Goal: Task Accomplishment & Management: Use online tool/utility

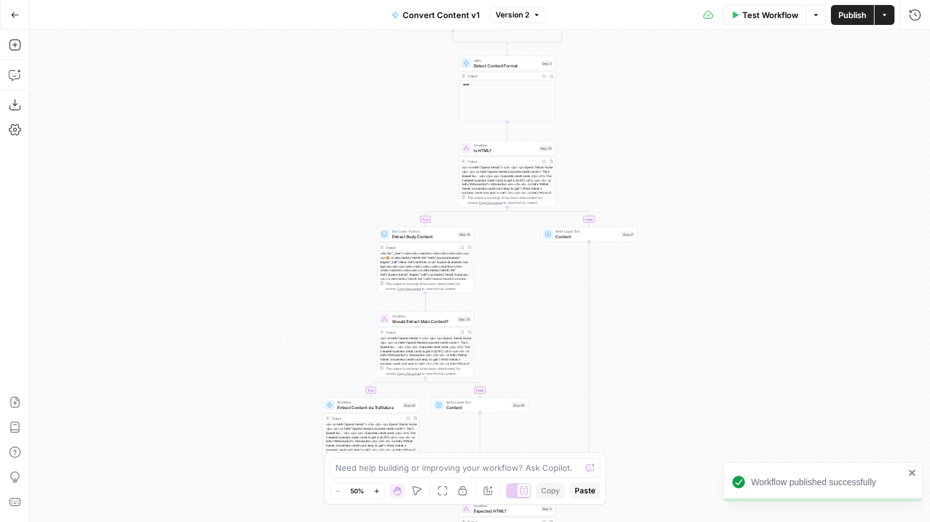
click at [13, 17] on icon "button" at bounding box center [15, 15] width 9 height 9
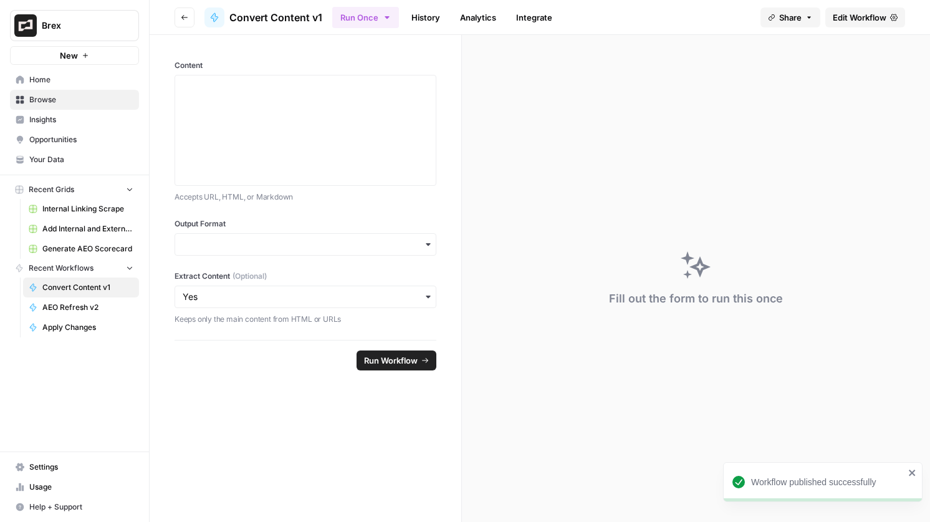
click at [190, 20] on button "Go back" at bounding box center [184, 17] width 20 height 20
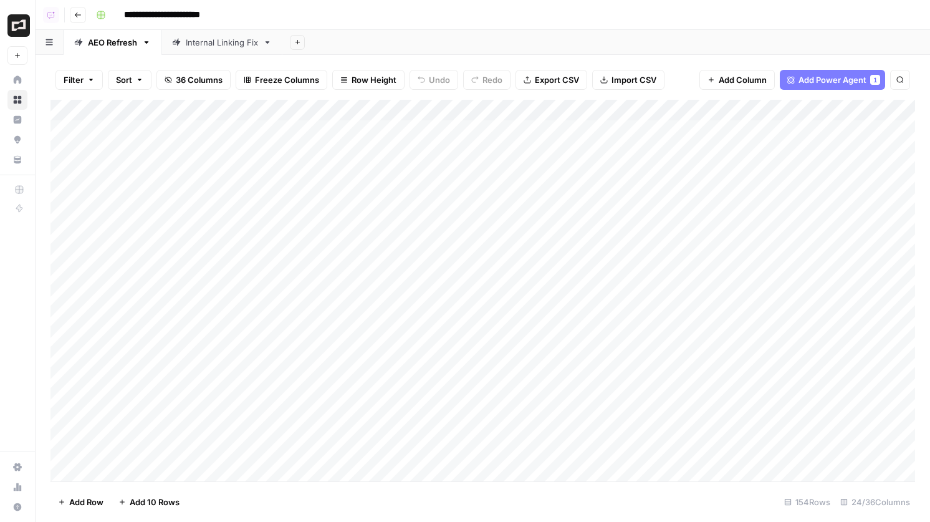
click at [573, 110] on div "Add Column" at bounding box center [482, 290] width 864 height 381
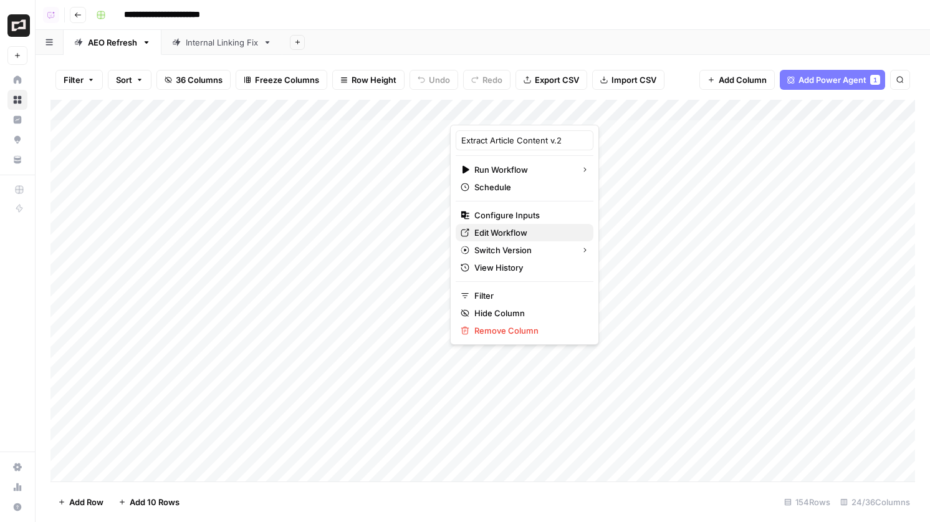
click at [522, 229] on span "Edit Workflow" at bounding box center [528, 232] width 109 height 12
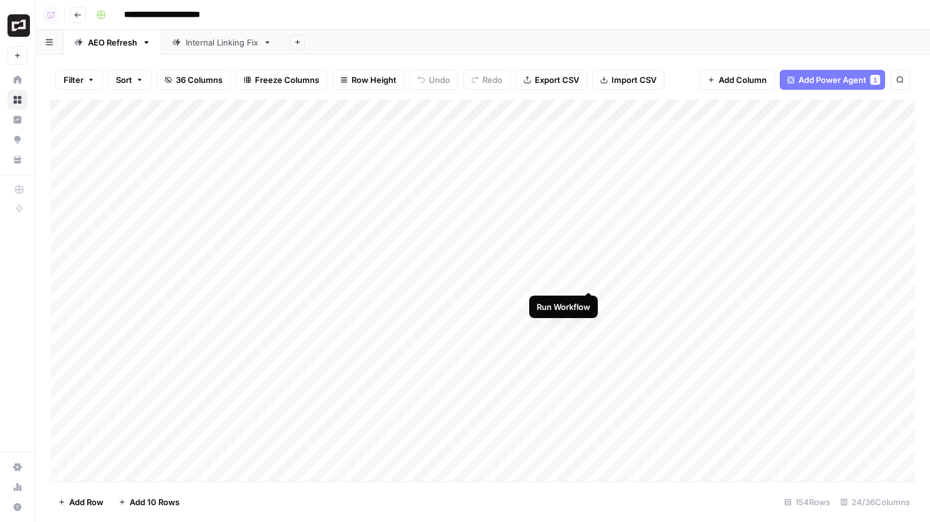
click at [589, 278] on div "Add Column" at bounding box center [482, 290] width 864 height 381
click at [548, 287] on div "Add Column" at bounding box center [482, 290] width 864 height 381
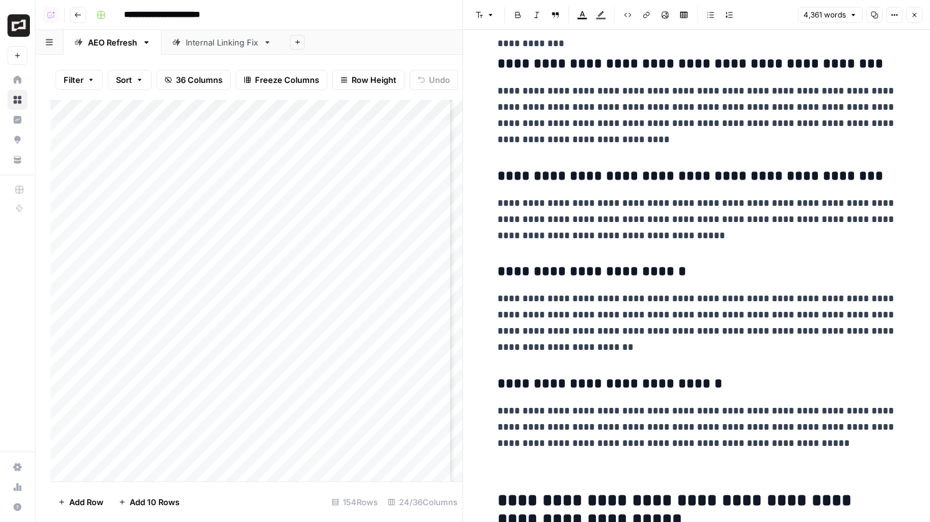
scroll to position [10525, 0]
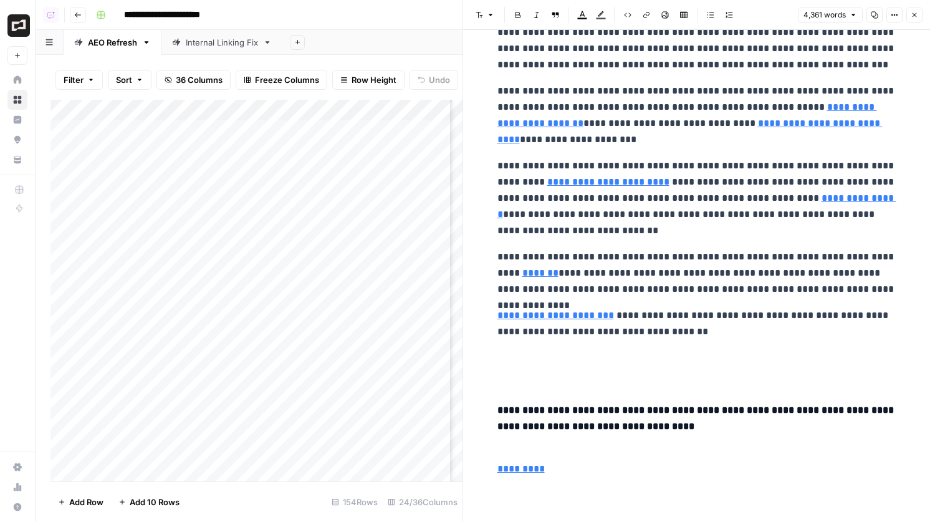
click at [919, 16] on button "Close" at bounding box center [914, 15] width 16 height 16
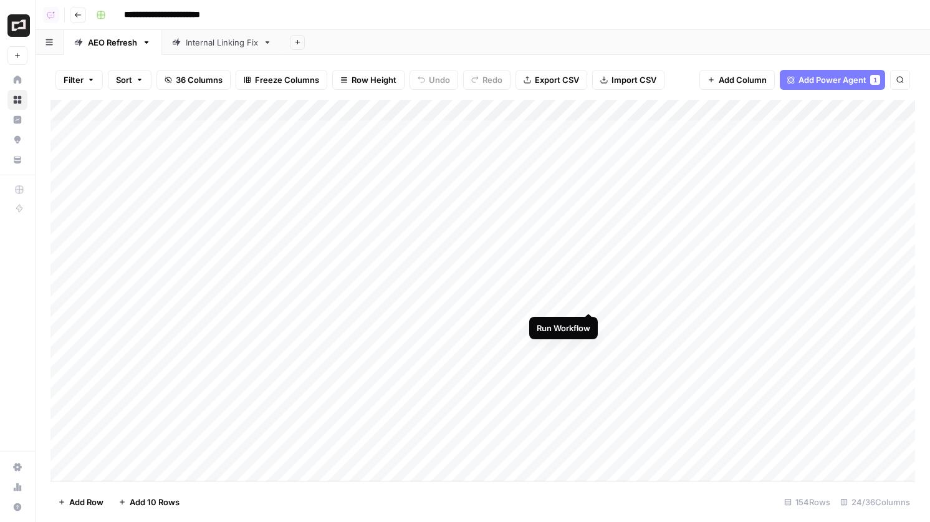
click at [588, 298] on div "Add Column" at bounding box center [482, 290] width 864 height 381
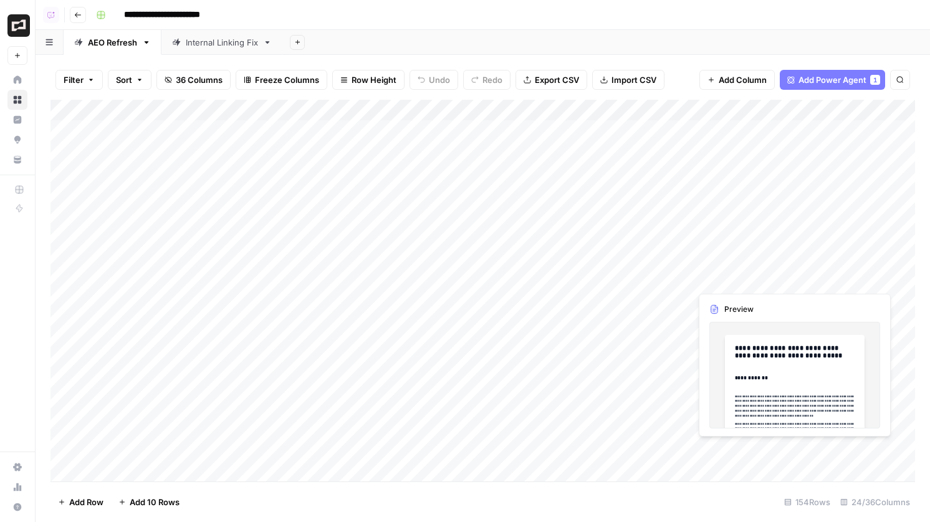
click at [817, 302] on div "Add Column" at bounding box center [482, 290] width 864 height 381
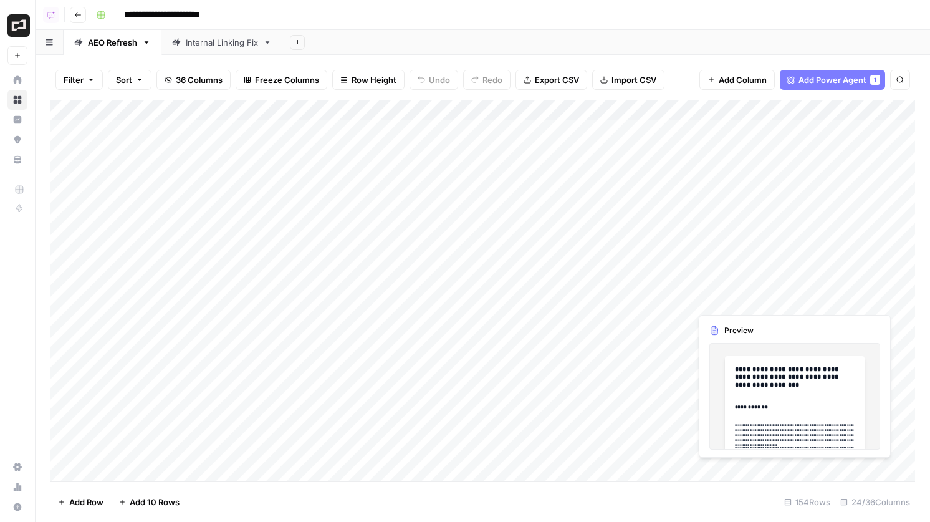
click at [817, 302] on div "Add Column" at bounding box center [482, 290] width 864 height 381
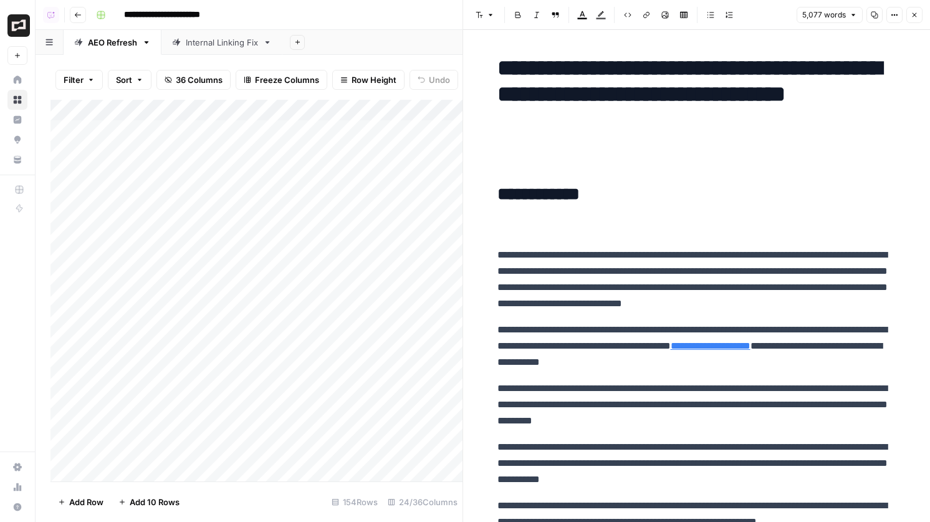
click at [438, 296] on div "Add Column" at bounding box center [256, 290] width 412 height 381
click at [588, 184] on h2 "**********" at bounding box center [696, 194] width 399 height 20
click at [538, 146] on h1 "**********" at bounding box center [696, 107] width 399 height 105
click at [894, 17] on icon "button" at bounding box center [894, 14] width 7 height 7
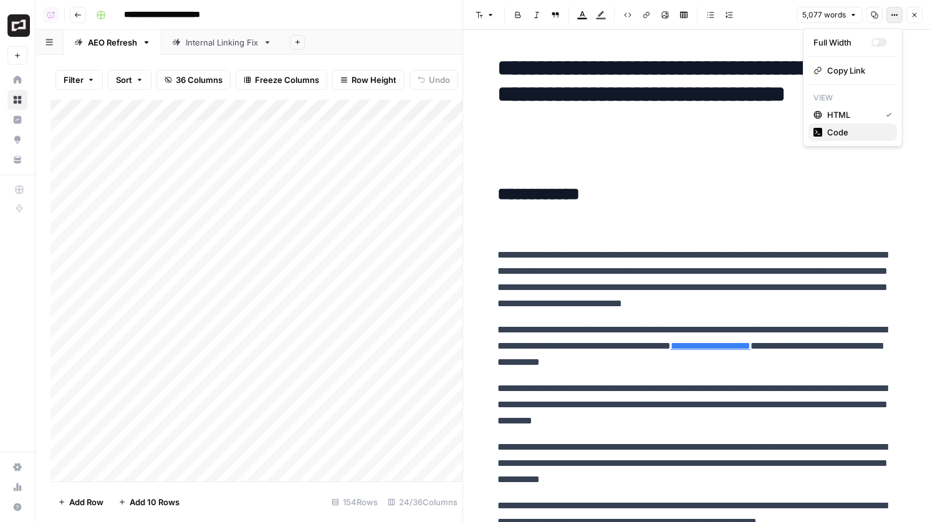
click at [852, 133] on span "Code" at bounding box center [857, 132] width 60 height 12
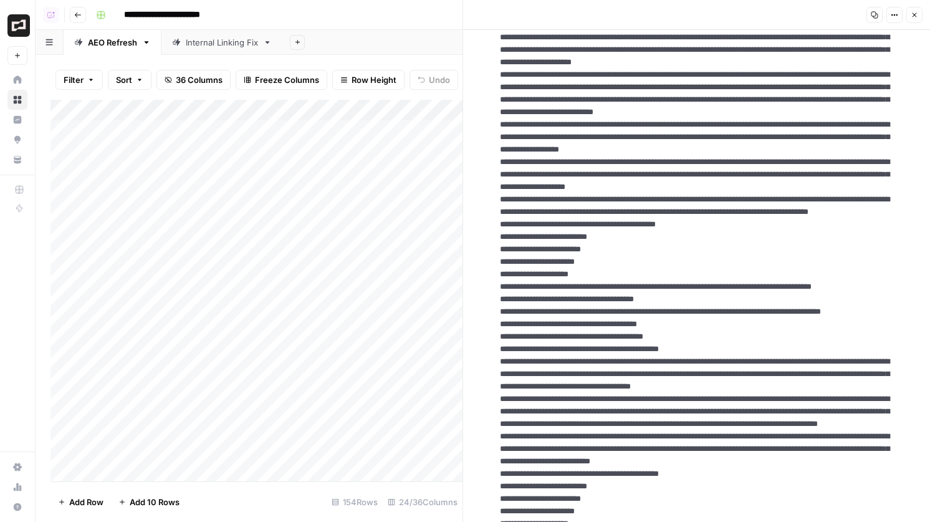
scroll to position [535, 0]
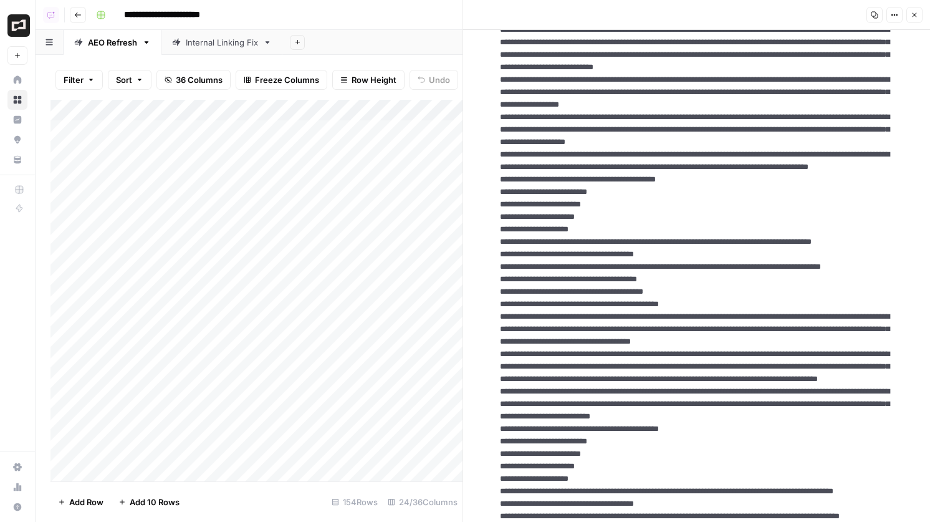
click at [919, 17] on button "Close" at bounding box center [914, 15] width 16 height 16
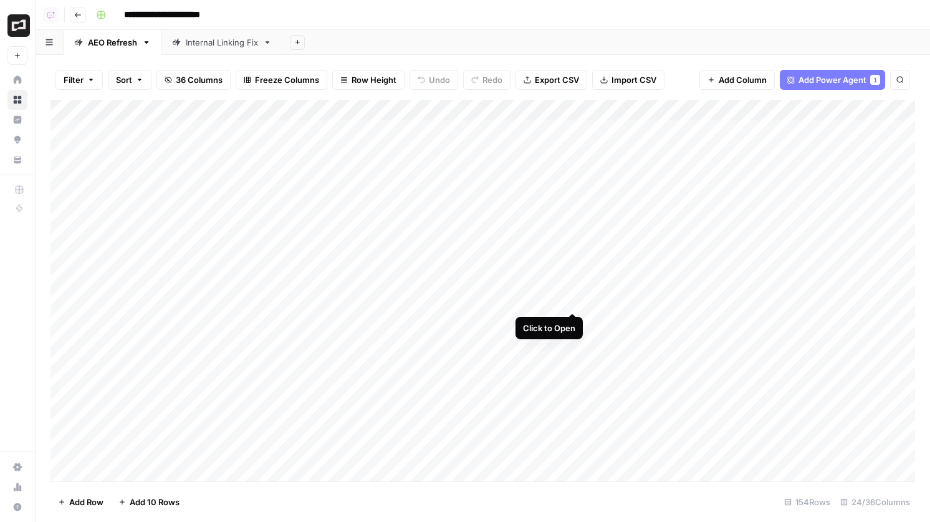
click at [573, 296] on div "Add Column" at bounding box center [482, 290] width 864 height 381
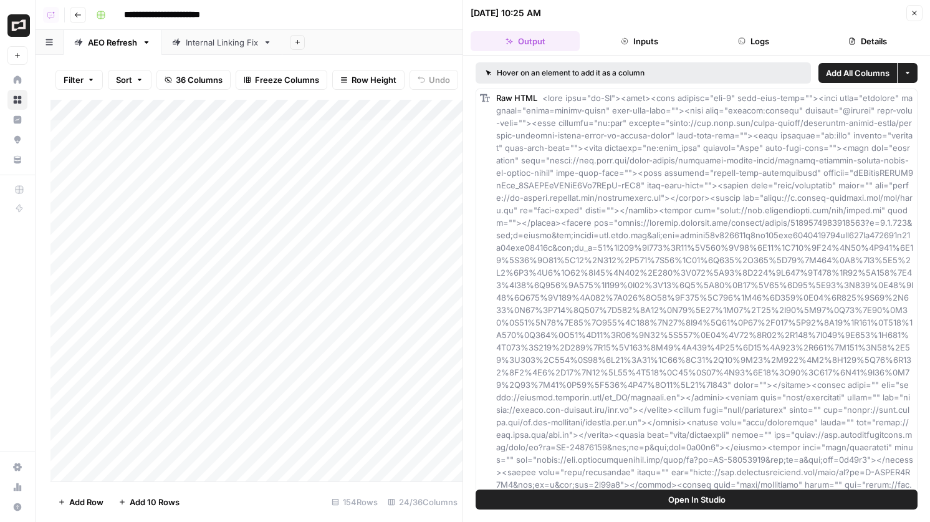
click at [691, 497] on span "Open In Studio" at bounding box center [696, 499] width 57 height 12
click at [470, 237] on div "Hover on an element to add it as a column Add All Columns More options Raw HTML…" at bounding box center [696, 272] width 467 height 433
click at [410, 279] on div "Add Column" at bounding box center [256, 290] width 412 height 381
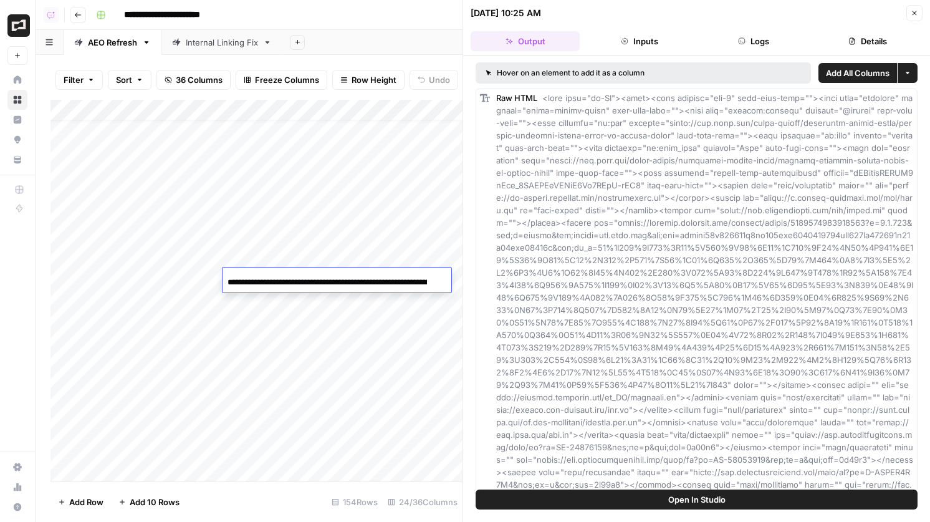
scroll to position [0, 215]
click at [394, 257] on div "Add Column" at bounding box center [256, 290] width 412 height 381
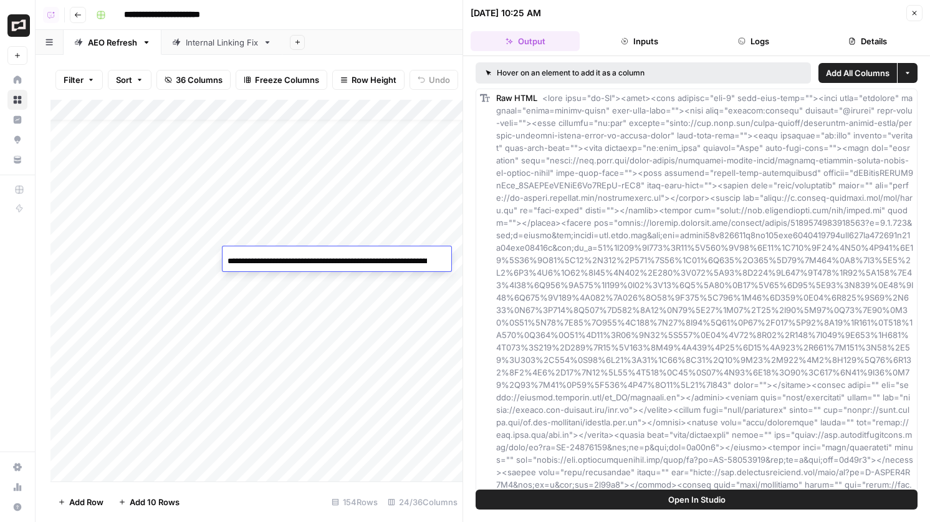
scroll to position [0, 138]
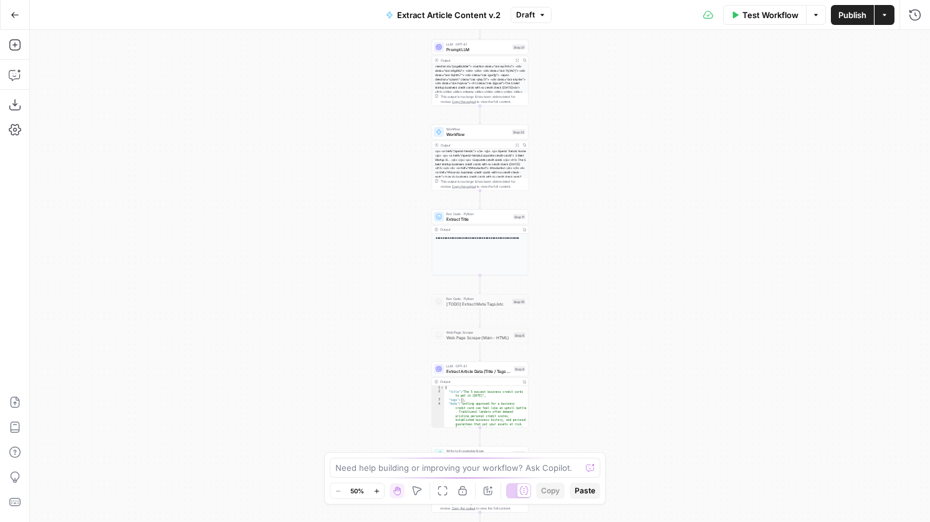
click at [567, 467] on body "Brex New Home Browse Insights Opportunities Your Data Recent Grids Internal Lin…" at bounding box center [465, 261] width 930 height 522
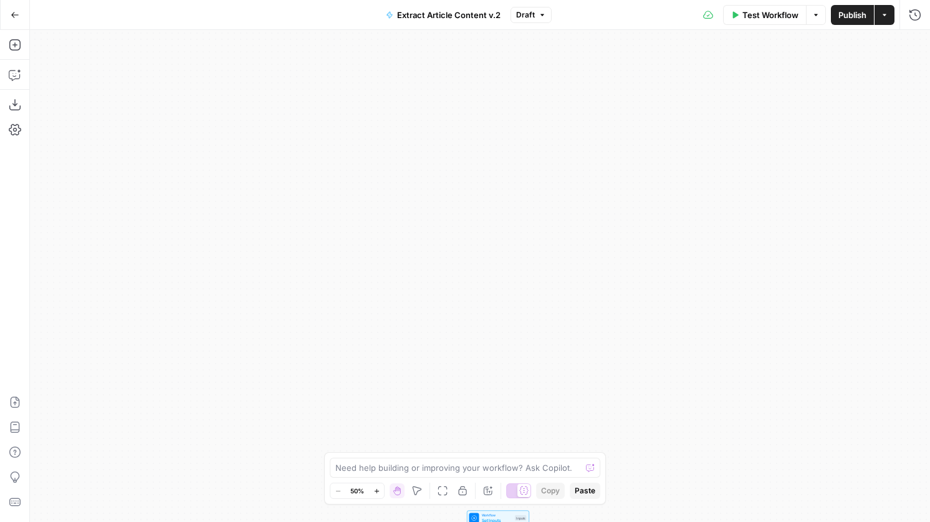
click at [442, 492] on icon "button" at bounding box center [442, 490] width 10 height 10
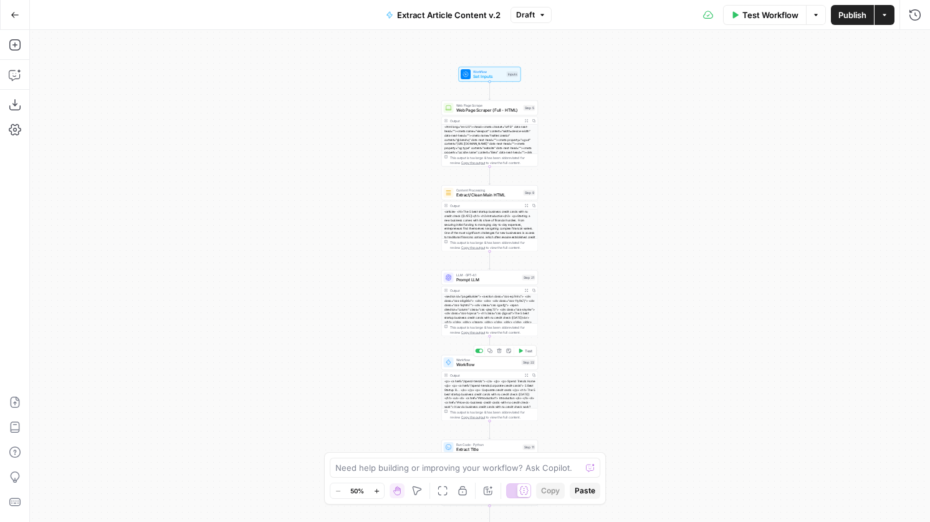
click at [477, 351] on div at bounding box center [479, 350] width 8 height 4
click at [509, 281] on span "Prompt LLM" at bounding box center [488, 280] width 64 height 6
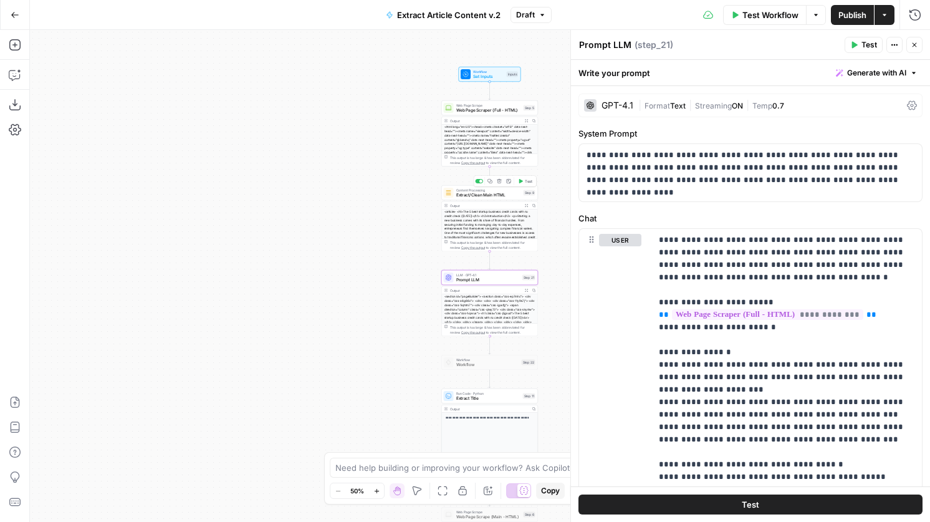
click at [479, 181] on div at bounding box center [480, 180] width 3 height 3
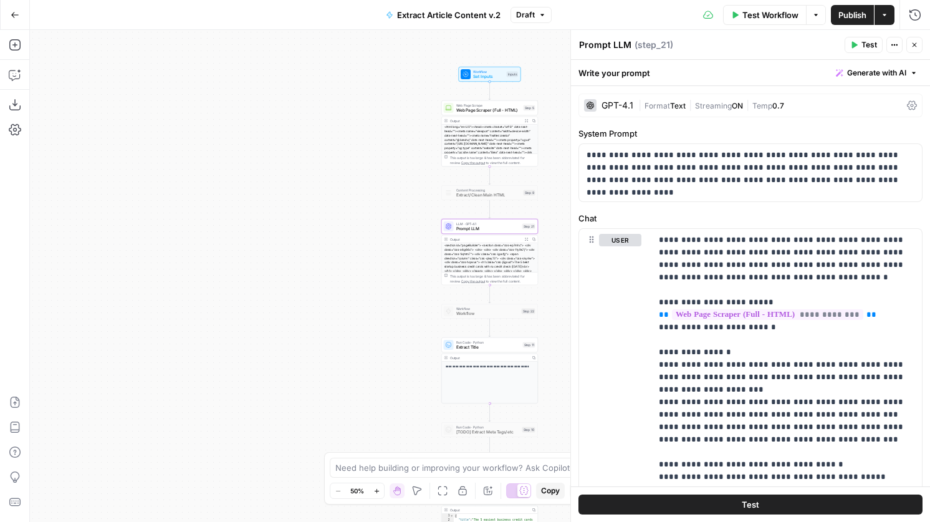
click at [485, 349] on span "Extract Title" at bounding box center [488, 347] width 64 height 6
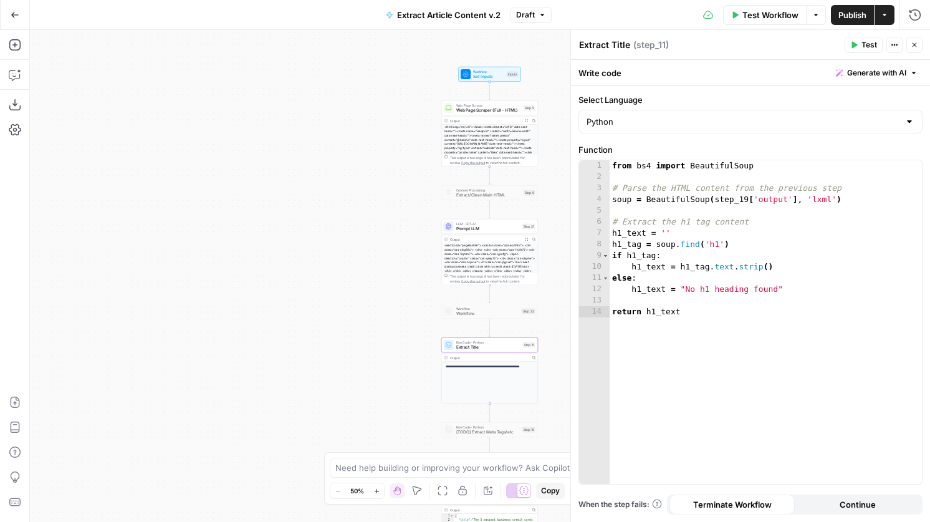
click at [499, 227] on span "Prompt LLM" at bounding box center [488, 229] width 64 height 6
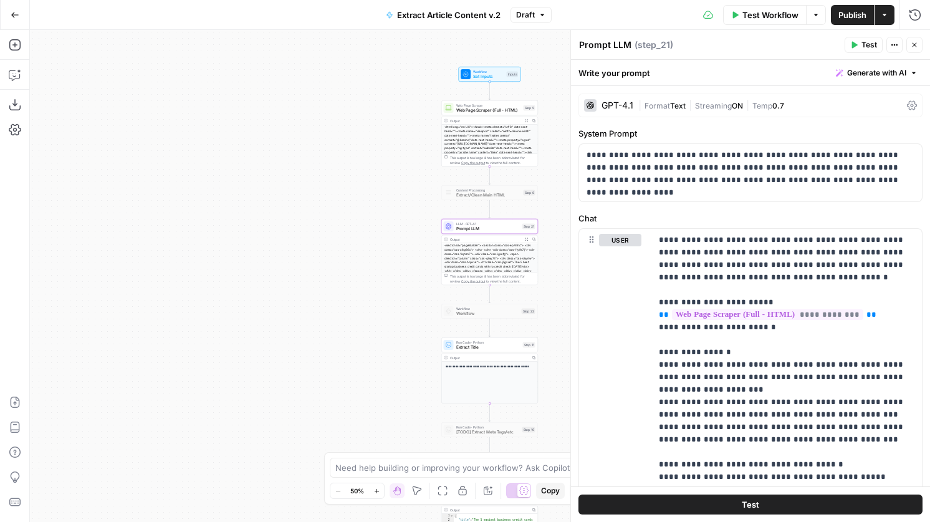
click at [917, 47] on icon "button" at bounding box center [914, 44] width 7 height 7
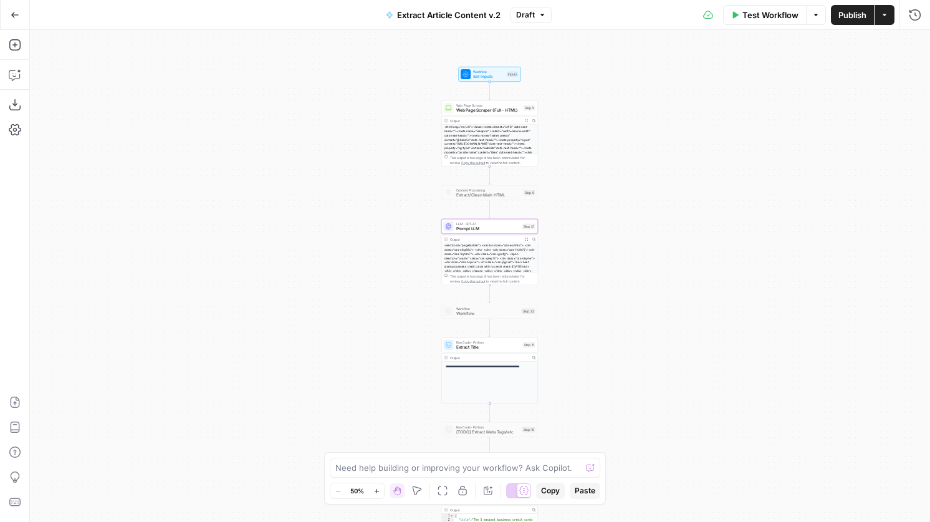
click at [470, 344] on span "Extract Title" at bounding box center [488, 347] width 64 height 6
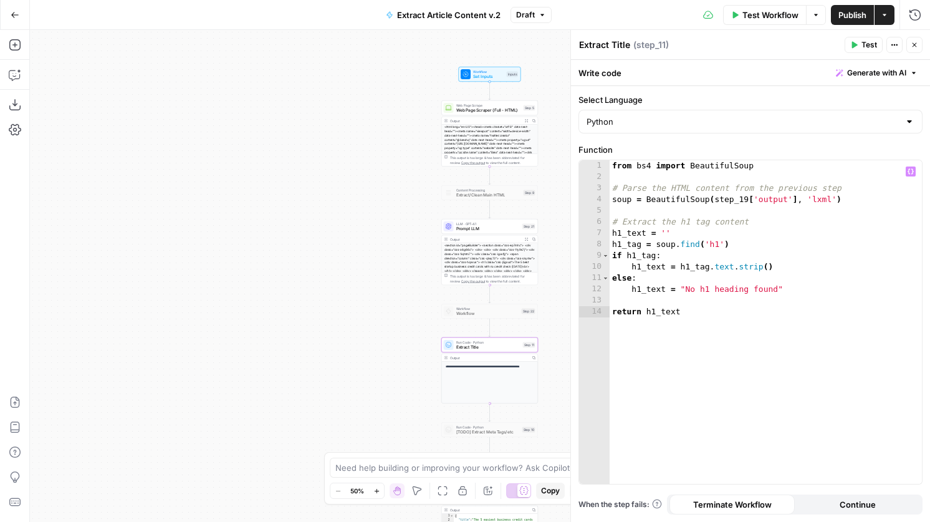
click at [747, 197] on div "from bs4 import BeautifulSoup # Parse the HTML content from the previous step s…" at bounding box center [765, 333] width 312 height 346
type textarea "**********"
click at [333, 302] on div "**********" at bounding box center [480, 276] width 900 height 492
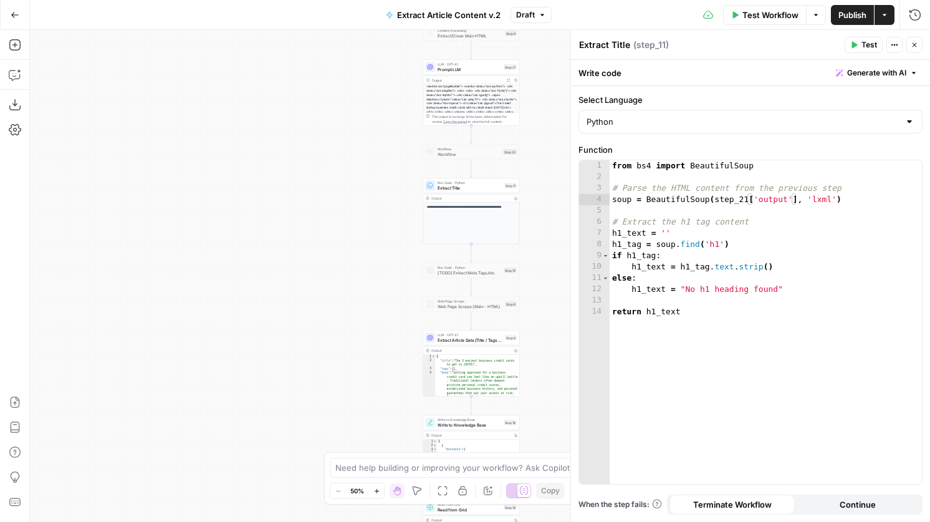
click at [456, 342] on span "Extract Article Data (Title / Tags / Body)" at bounding box center [469, 340] width 65 height 6
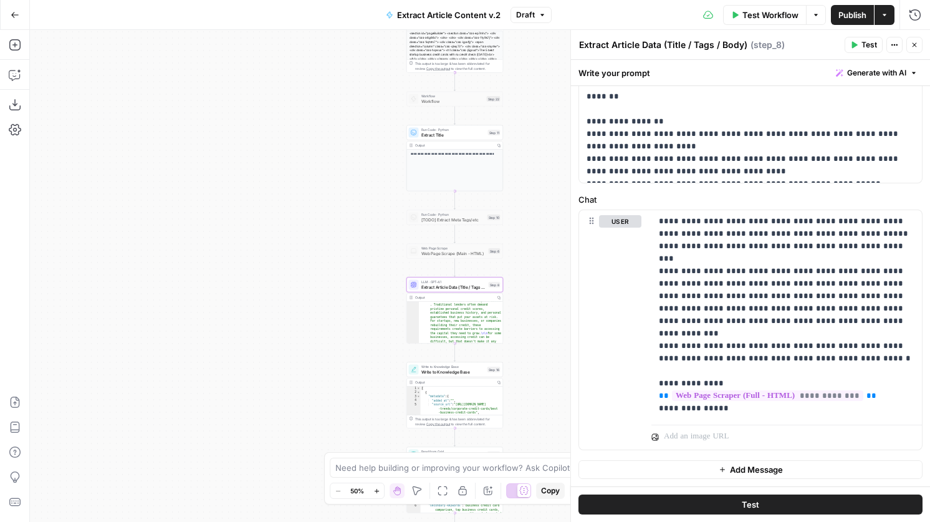
scroll to position [97, 0]
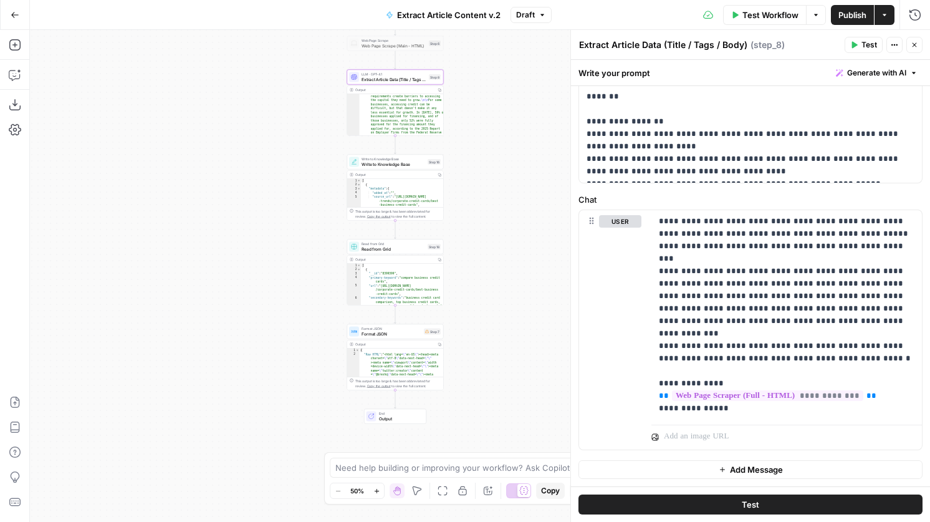
click at [396, 333] on span "Format JSON" at bounding box center [391, 333] width 60 height 6
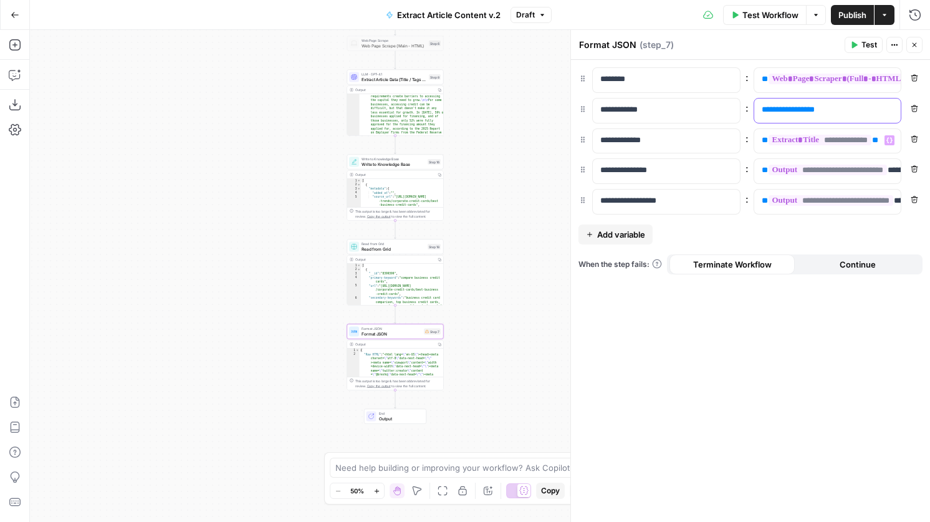
click at [795, 106] on span "**********" at bounding box center [788, 109] width 41 height 8
click at [791, 107] on span "**********" at bounding box center [788, 109] width 41 height 8
click at [849, 14] on span "Publish" at bounding box center [852, 15] width 28 height 12
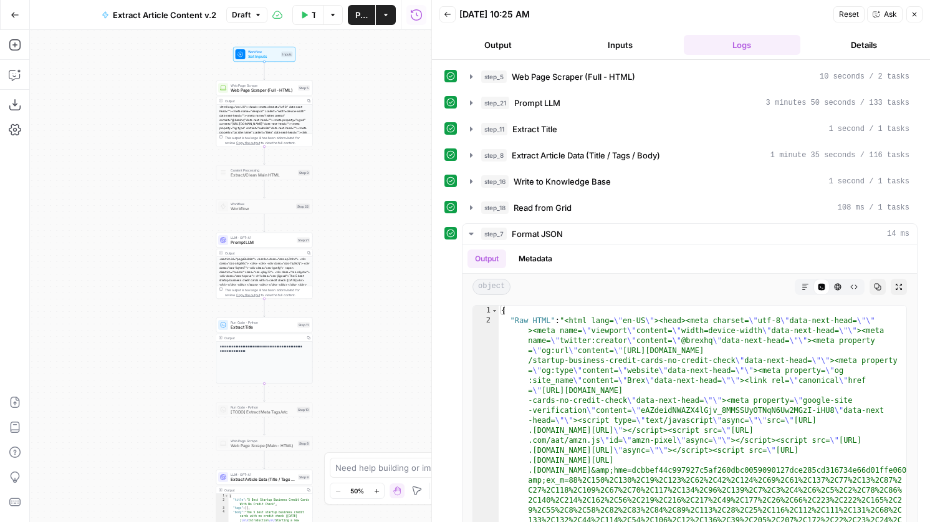
drag, startPoint x: 270, startPoint y: 168, endPoint x: 249, endPoint y: 156, distance: 24.5
click at [249, 157] on div "**********" at bounding box center [230, 276] width 401 height 492
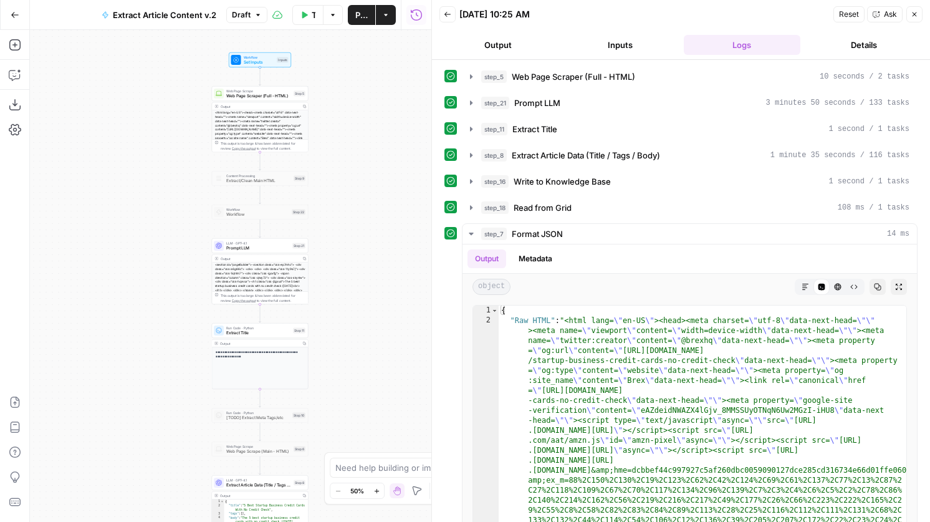
drag, startPoint x: 251, startPoint y: 156, endPoint x: 249, endPoint y: 172, distance: 16.3
click at [250, 173] on div "**********" at bounding box center [230, 276] width 401 height 492
click at [249, 172] on div "**********" at bounding box center [230, 276] width 401 height 492
click at [269, 172] on div "**********" at bounding box center [230, 276] width 401 height 492
click at [254, 165] on div "**********" at bounding box center [230, 276] width 401 height 492
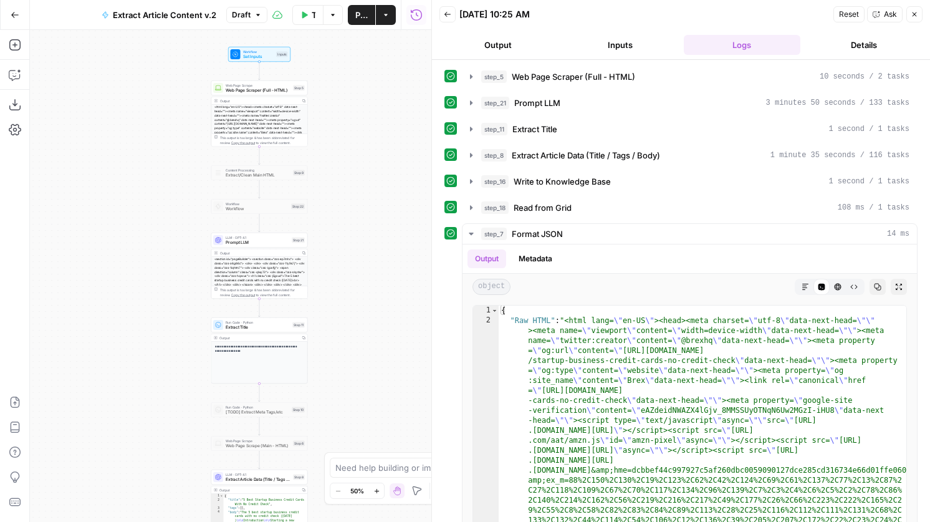
click at [254, 174] on div "**********" at bounding box center [230, 276] width 401 height 492
click at [520, 218] on div "step_5 Web Page Scraper (Full - HTML) 10 seconds / 2 tasks step_21 Prompt LLM 3…" at bounding box center [680, 311] width 473 height 490
click at [518, 227] on span "Format JSON" at bounding box center [537, 233] width 51 height 12
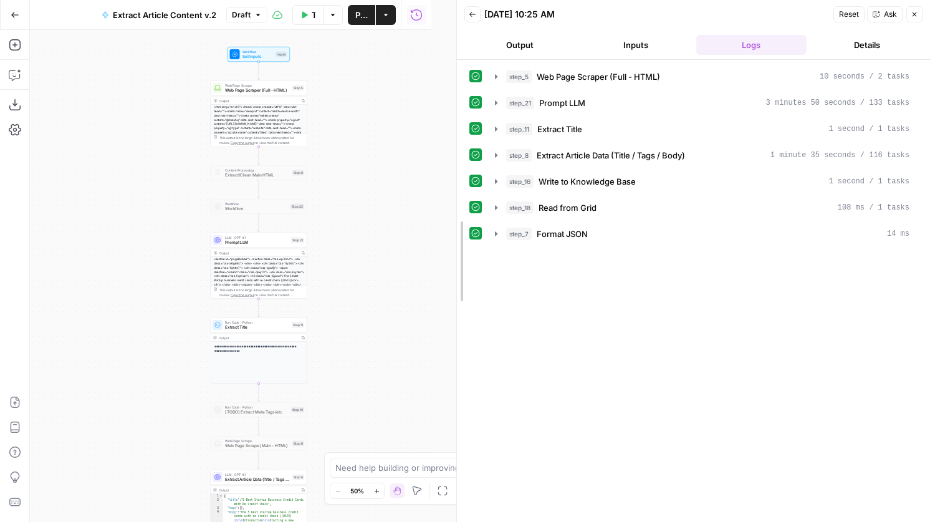
drag, startPoint x: 435, startPoint y: 209, endPoint x: 697, endPoint y: 269, distance: 268.5
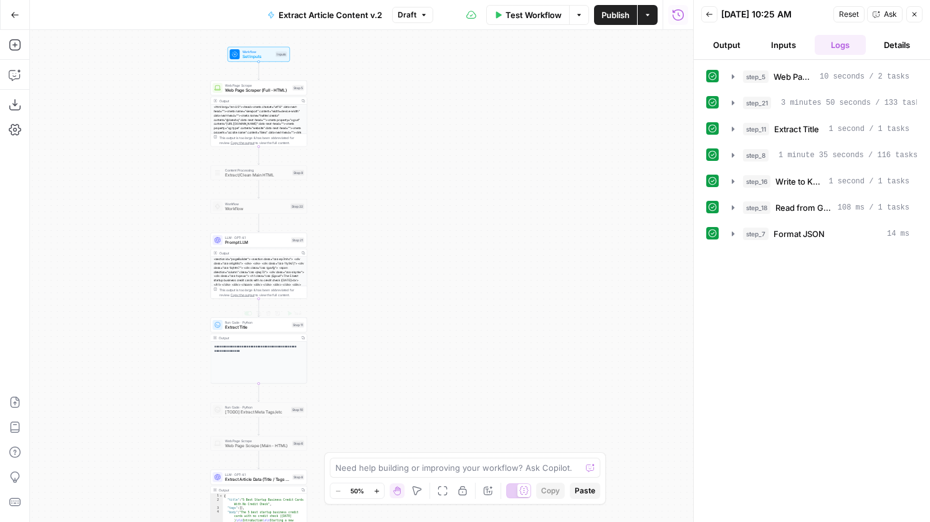
drag, startPoint x: 262, startPoint y: 237, endPoint x: 263, endPoint y: 171, distance: 66.1
click at [263, 171] on div "**********" at bounding box center [361, 276] width 663 height 492
drag, startPoint x: 265, startPoint y: 239, endPoint x: 259, endPoint y: 191, distance: 47.7
click at [259, 191] on div "**********" at bounding box center [377, 170] width 332 height 246
click at [261, 171] on div "**********" at bounding box center [361, 276] width 663 height 492
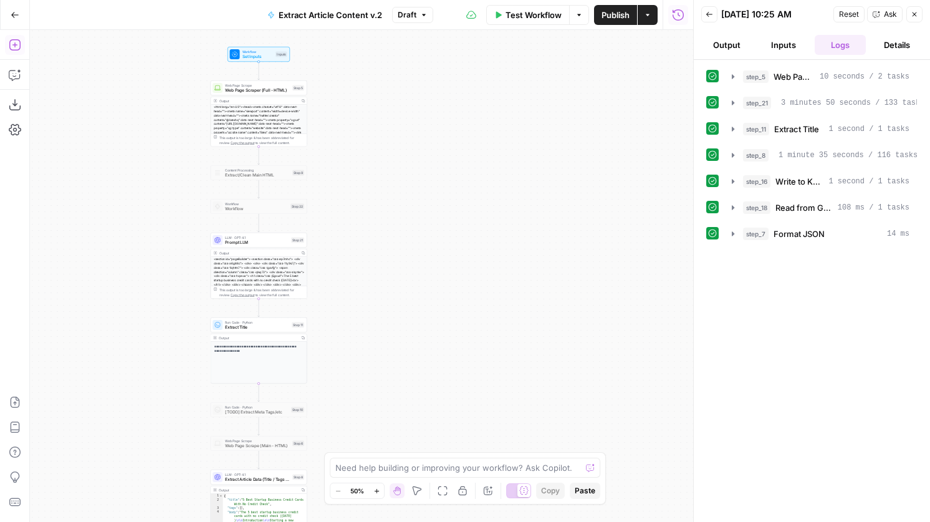
click at [13, 42] on icon "button" at bounding box center [15, 45] width 12 height 12
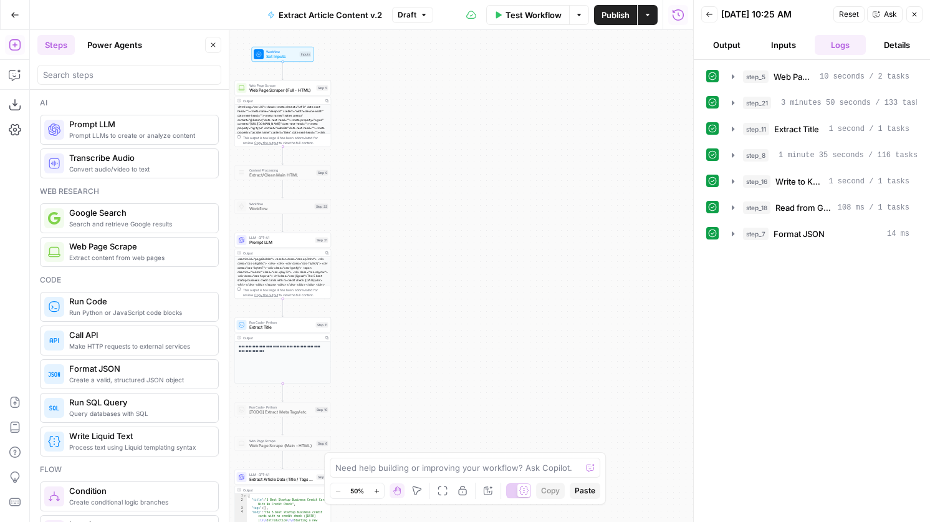
click at [553, 225] on div "**********" at bounding box center [361, 276] width 663 height 492
click at [271, 193] on div at bounding box center [270, 194] width 3 height 3
click at [272, 194] on div at bounding box center [273, 194] width 3 height 3
click at [120, 61] on div at bounding box center [129, 72] width 184 height 25
click at [120, 72] on input "search" at bounding box center [129, 75] width 173 height 12
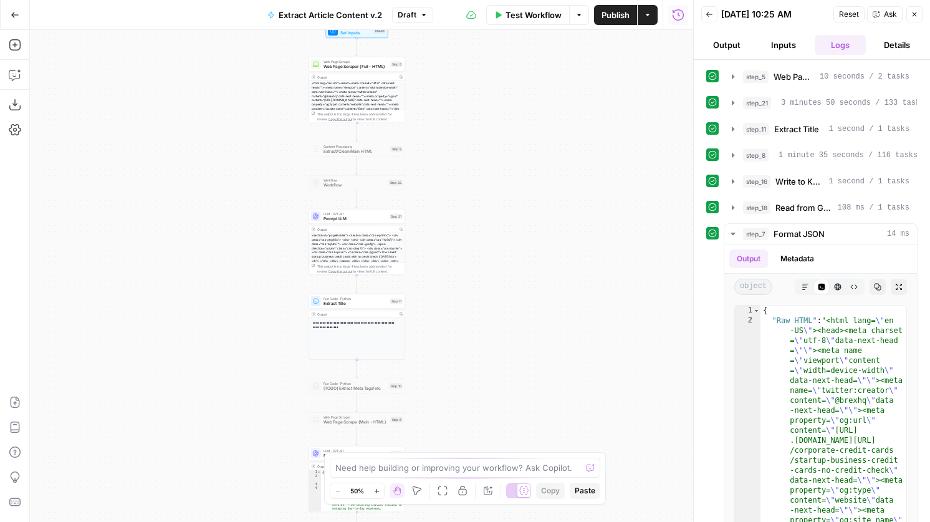
click at [786, 230] on span "Format JSON" at bounding box center [798, 233] width 51 height 12
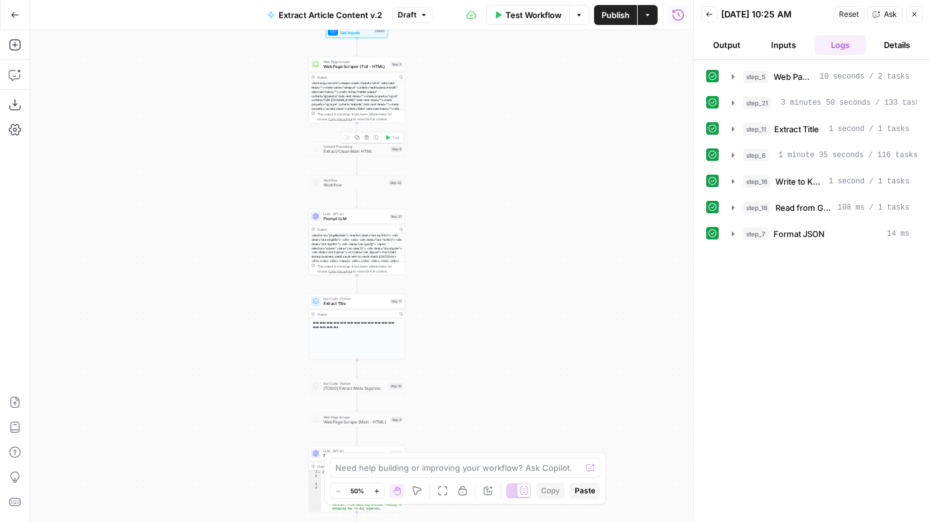
click at [348, 139] on div at bounding box center [346, 137] width 8 height 4
click at [350, 145] on span "Content Processing" at bounding box center [355, 146] width 65 height 5
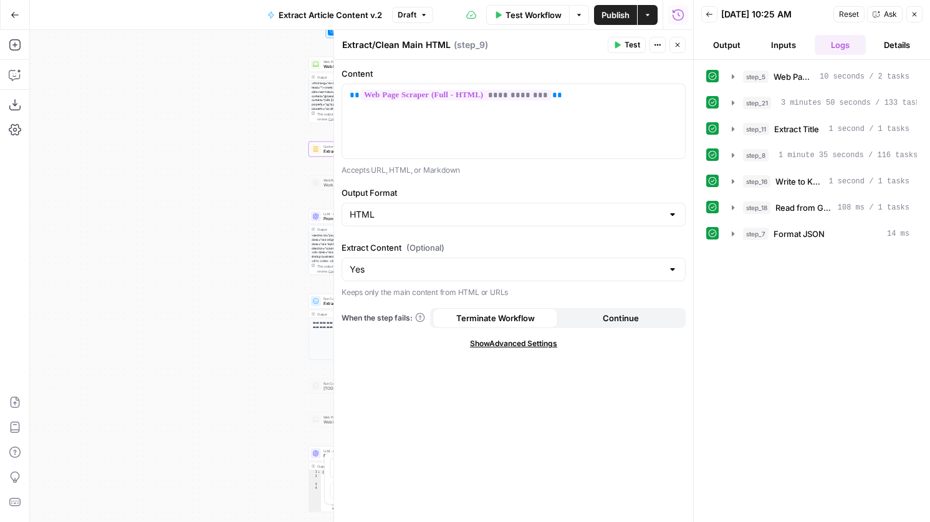
click at [679, 47] on icon "button" at bounding box center [678, 45] width 4 height 4
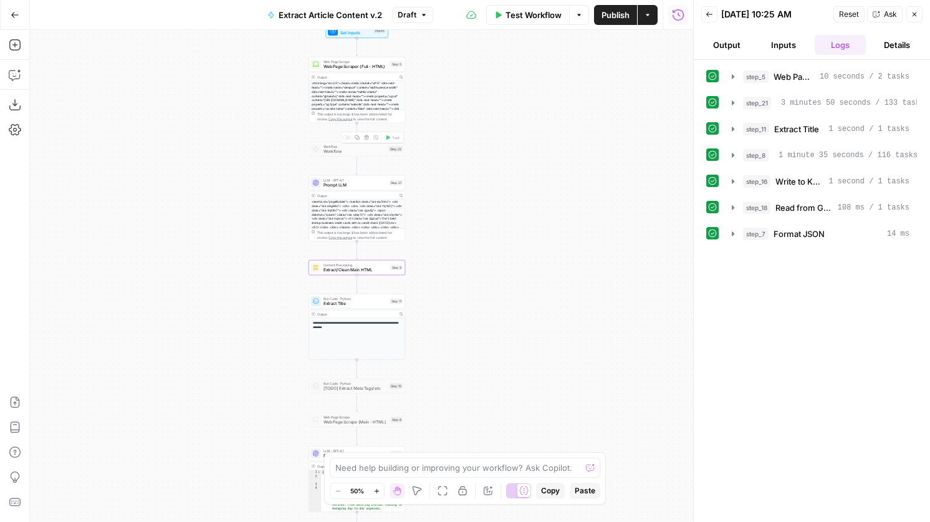
click at [355, 272] on span "Extract/Clean Main HTML" at bounding box center [355, 270] width 65 height 6
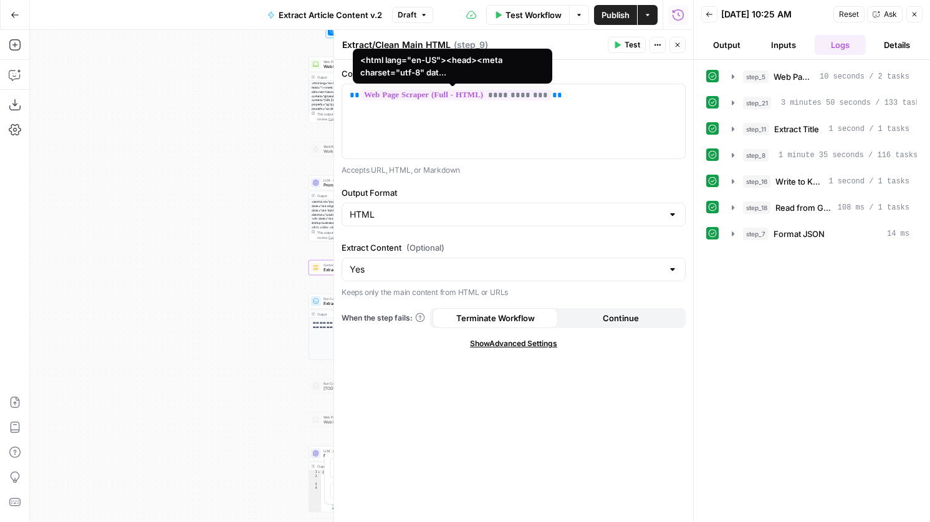
click at [474, 97] on span "**********" at bounding box center [455, 95] width 191 height 11
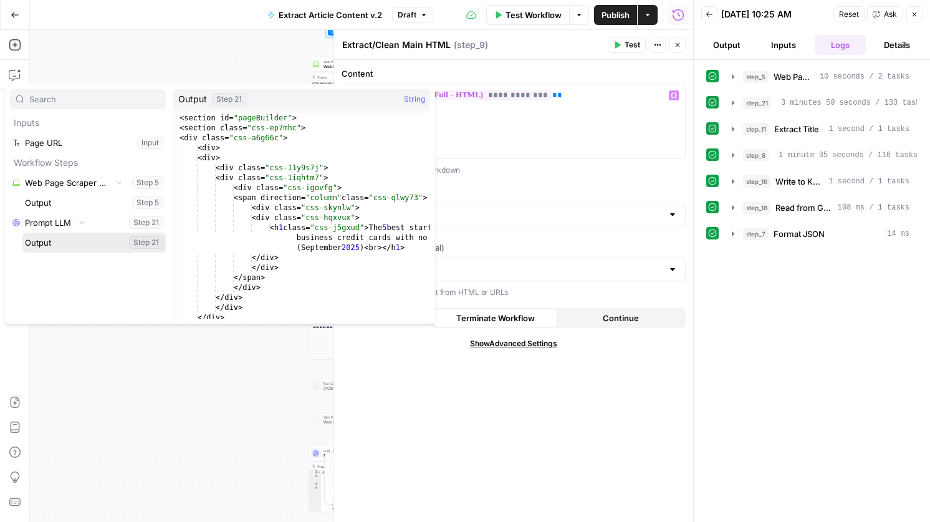
click at [47, 241] on button "Select variable Output" at bounding box center [93, 242] width 143 height 20
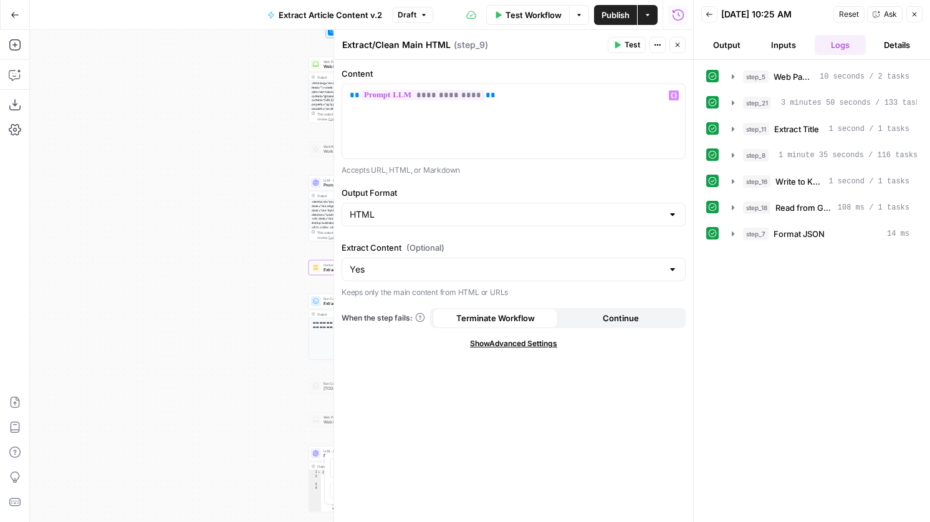
click at [632, 41] on span "Test" at bounding box center [632, 44] width 16 height 11
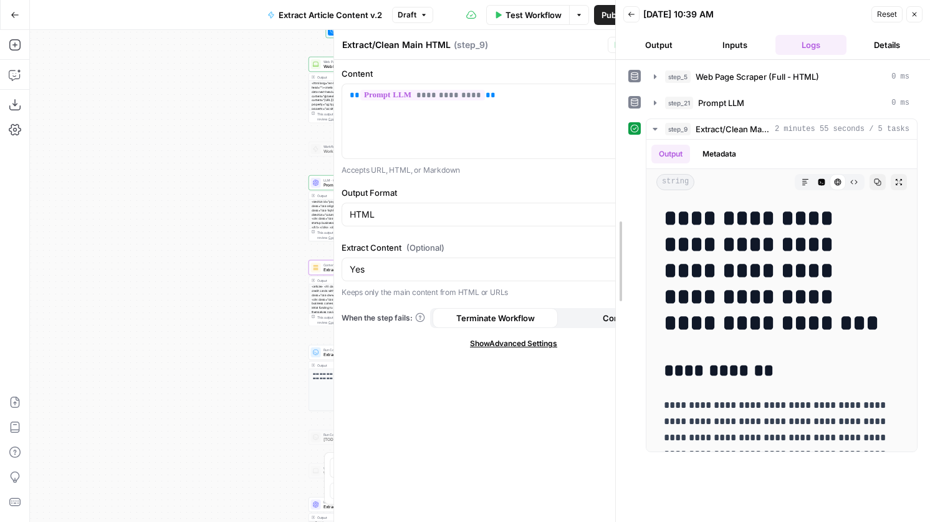
drag, startPoint x: 694, startPoint y: 208, endPoint x: 616, endPoint y: 219, distance: 78.6
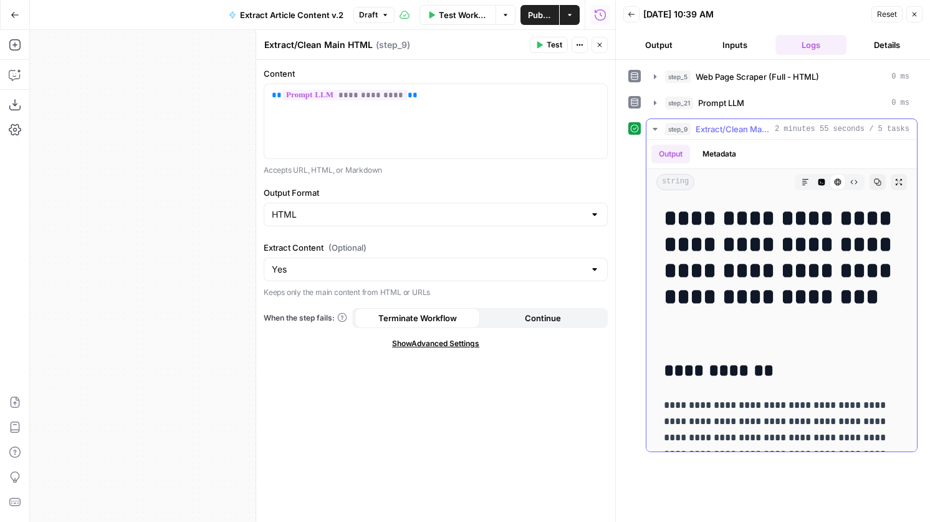
click at [823, 181] on icon "button" at bounding box center [821, 182] width 7 height 7
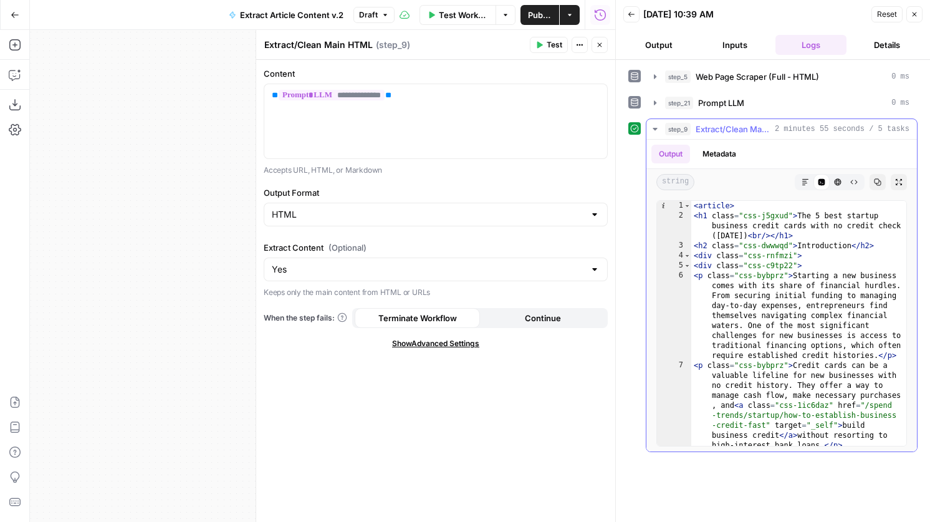
click at [805, 183] on icon "button" at bounding box center [804, 181] width 7 height 7
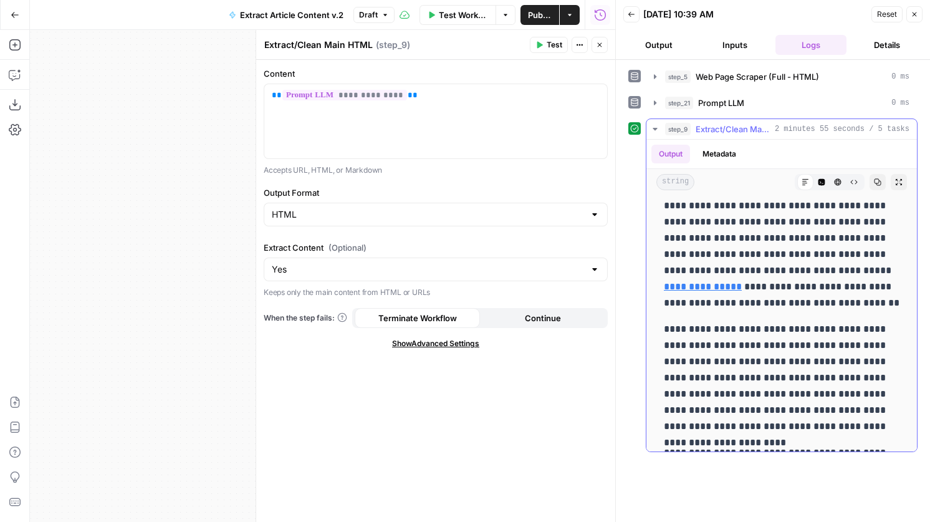
scroll to position [16566, 0]
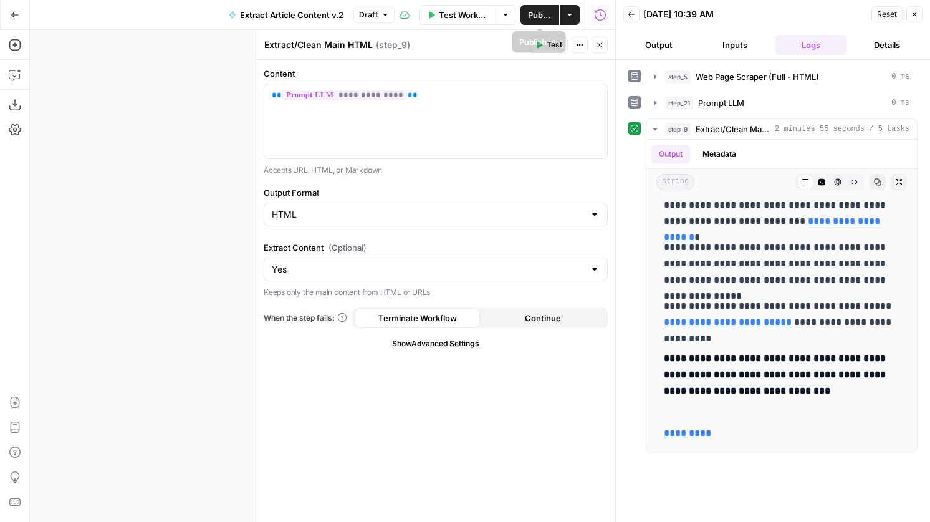
click at [532, 18] on span "Publish" at bounding box center [540, 15] width 24 height 12
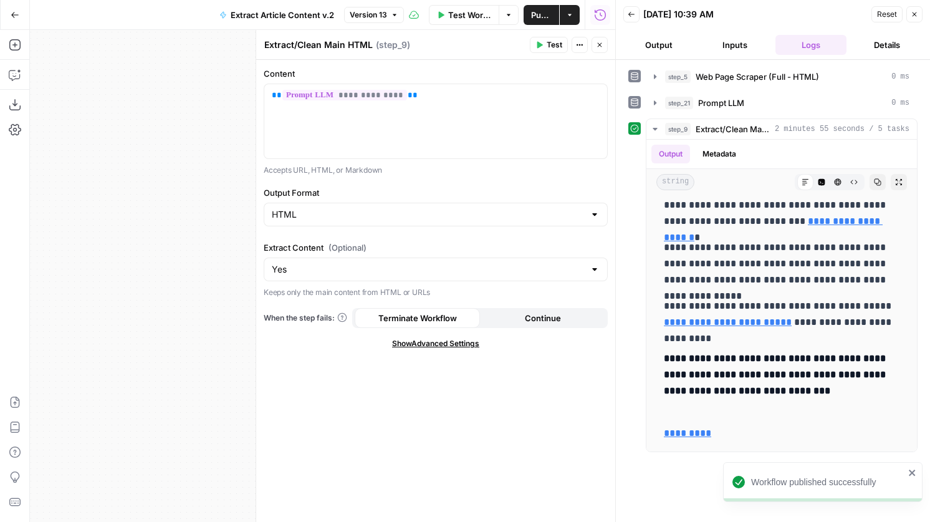
click at [454, 34] on header "Extract/Clean Main HTML Extract/Clean Main HTML ( step_9 ) Test Actions Close" at bounding box center [435, 45] width 359 height 30
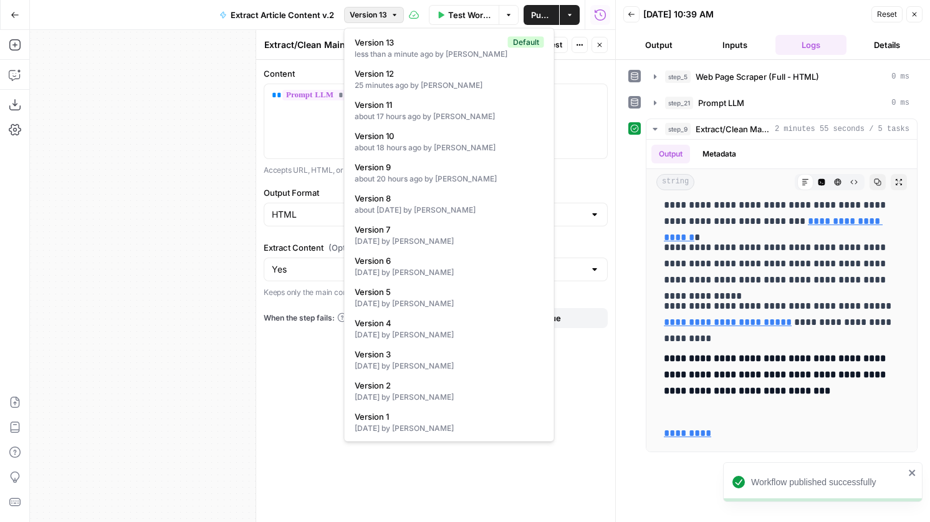
click at [360, 12] on span "Version 13" at bounding box center [368, 14] width 37 height 11
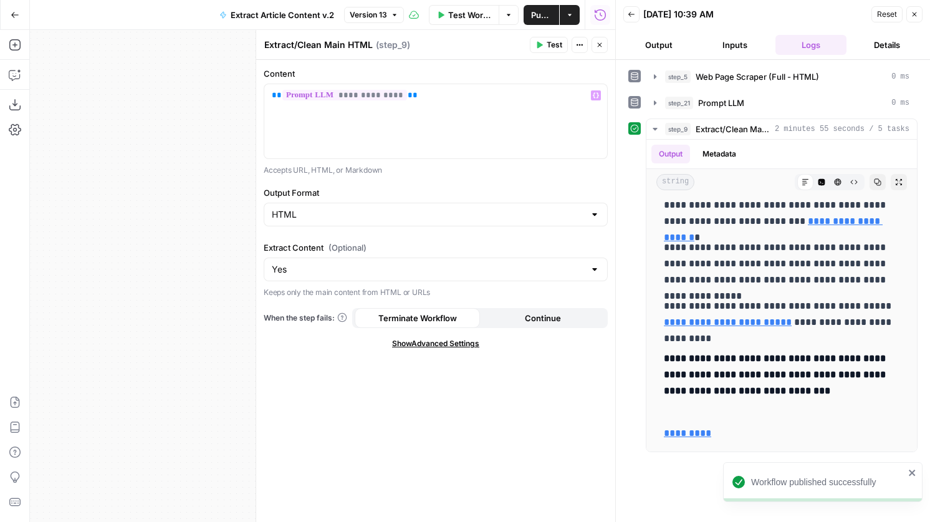
click at [596, 37] on button "Close" at bounding box center [599, 45] width 16 height 16
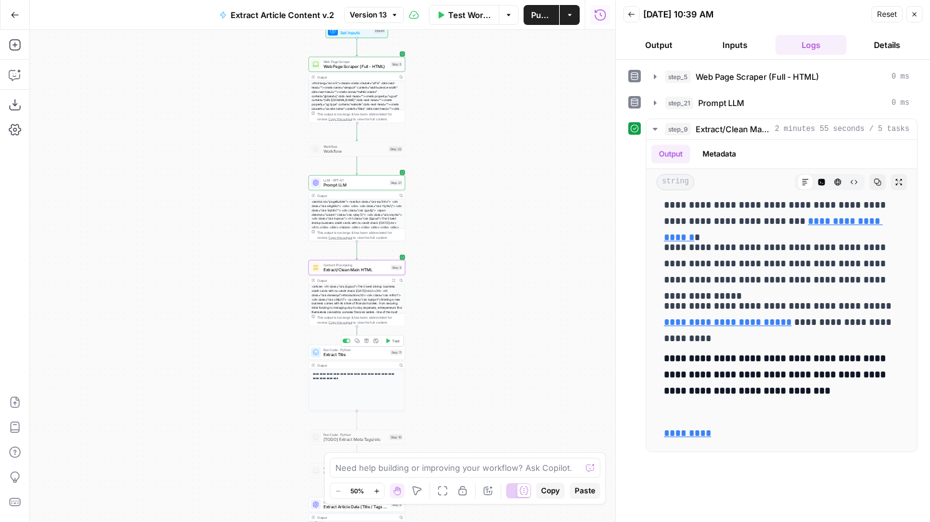
click at [353, 355] on span "Extract Title" at bounding box center [355, 354] width 64 height 6
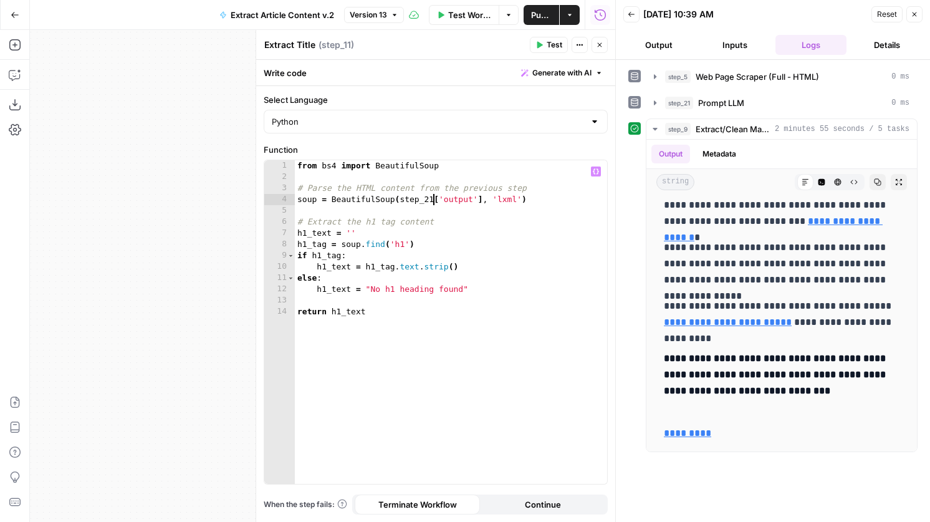
click at [433, 201] on div "from bs4 import BeautifulSoup # Parse the HTML content from the previous step s…" at bounding box center [451, 333] width 312 height 346
type textarea "**********"
click at [597, 44] on icon "button" at bounding box center [599, 44] width 7 height 7
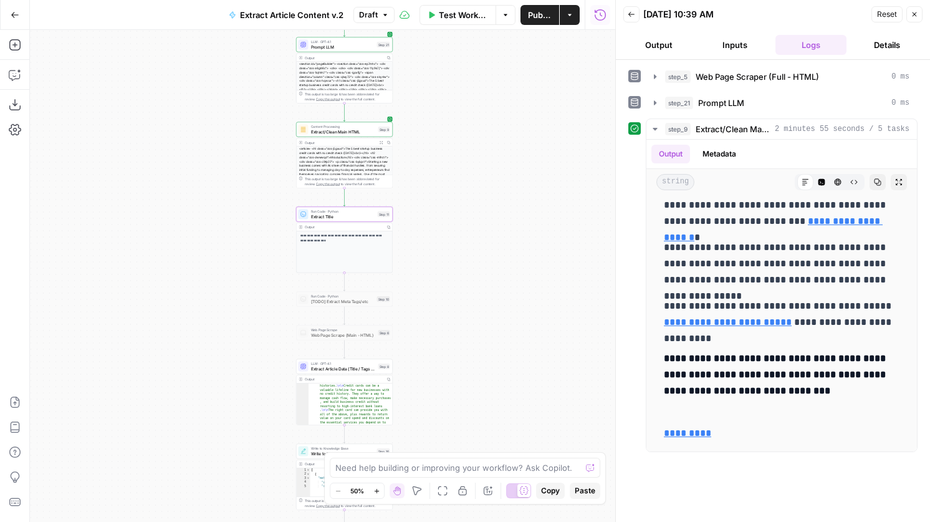
scroll to position [150, 0]
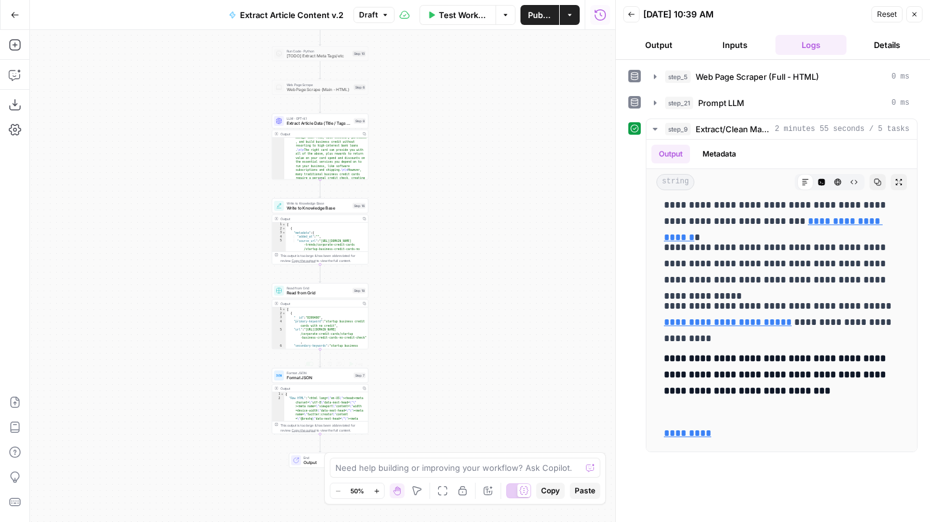
click at [333, 377] on span "Format JSON" at bounding box center [319, 378] width 65 height 6
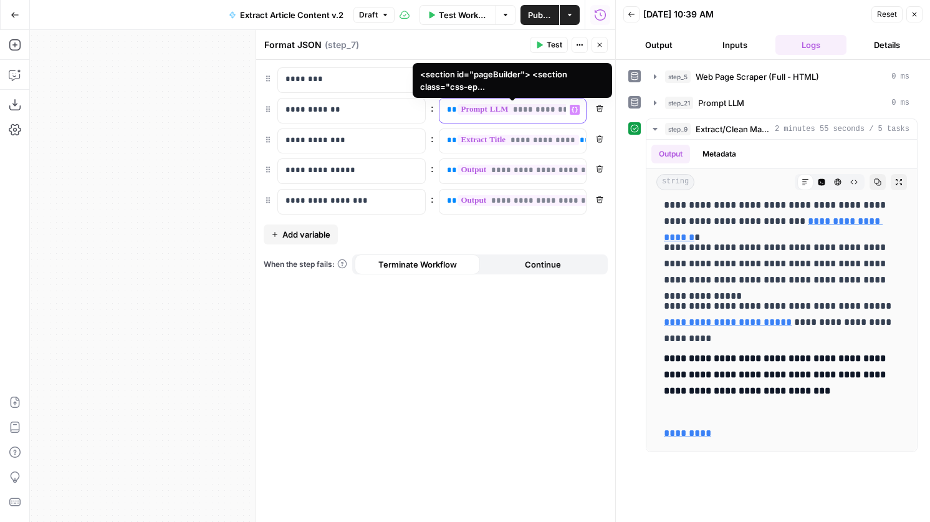
click at [530, 108] on span "**********" at bounding box center [519, 109] width 125 height 11
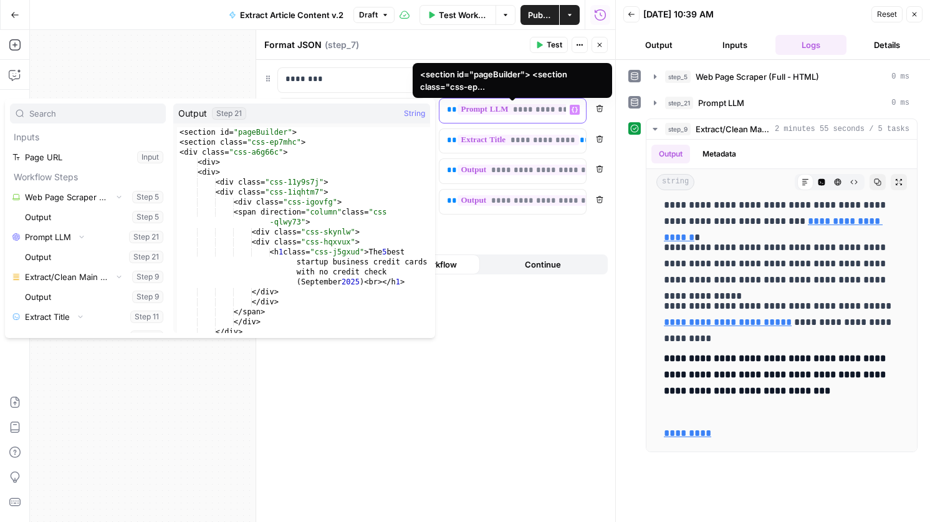
click at [540, 108] on span "**********" at bounding box center [519, 109] width 125 height 11
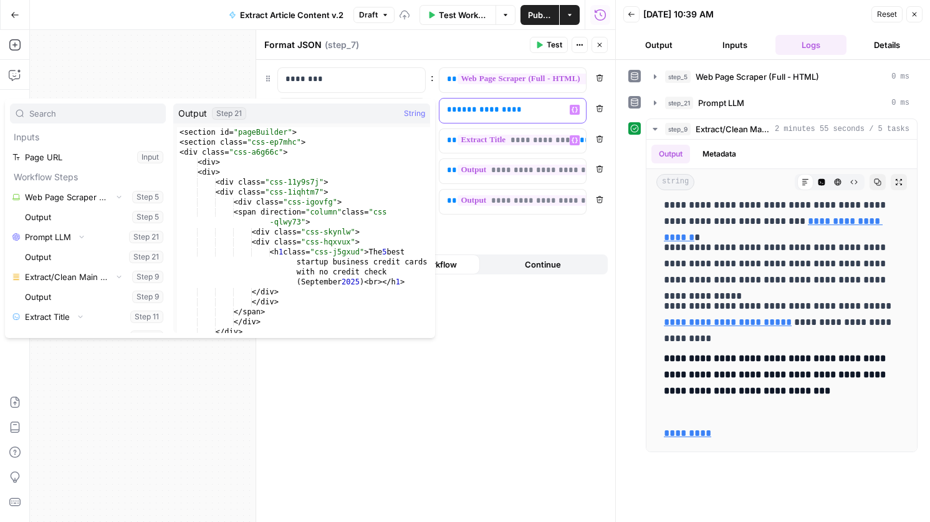
scroll to position [0, 25]
click at [542, 16] on span "Publish" at bounding box center [540, 15] width 24 height 12
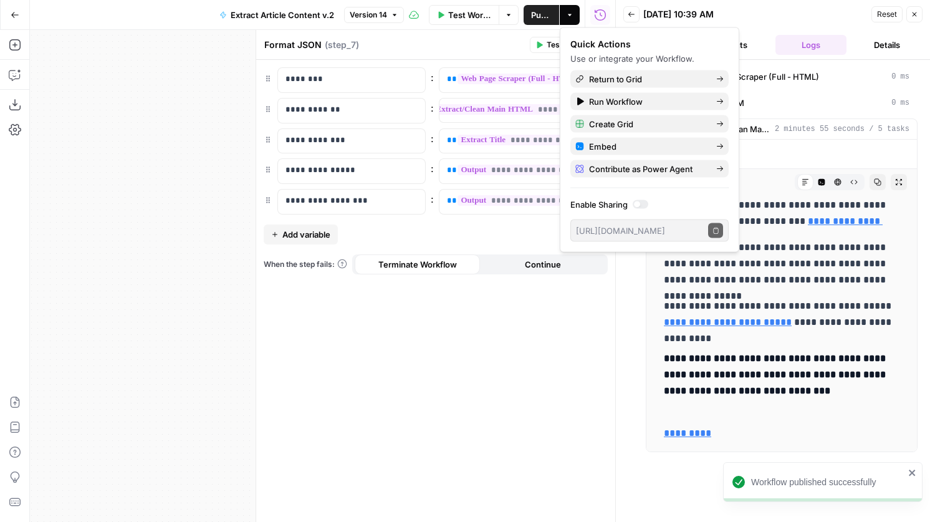
click at [448, 9] on span "Test Workflow" at bounding box center [470, 15] width 44 height 12
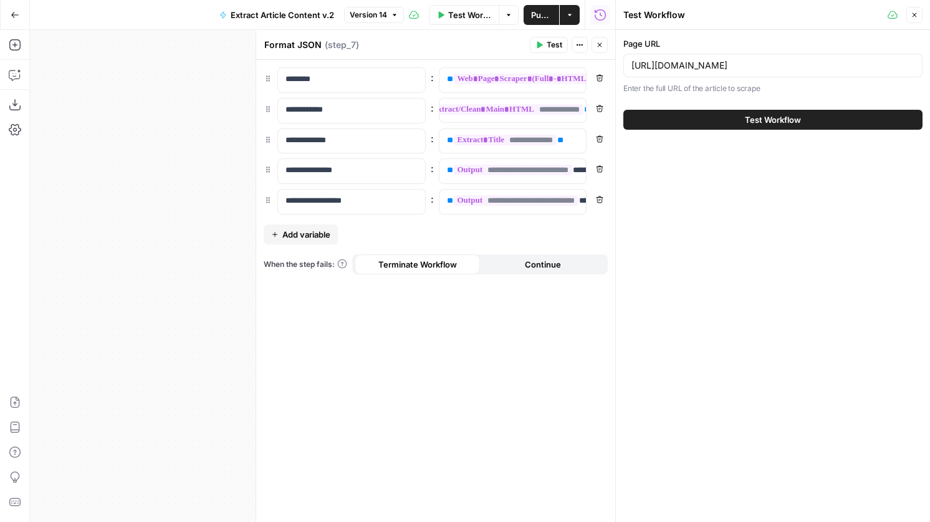
click at [740, 117] on button "Test Workflow" at bounding box center [772, 120] width 299 height 20
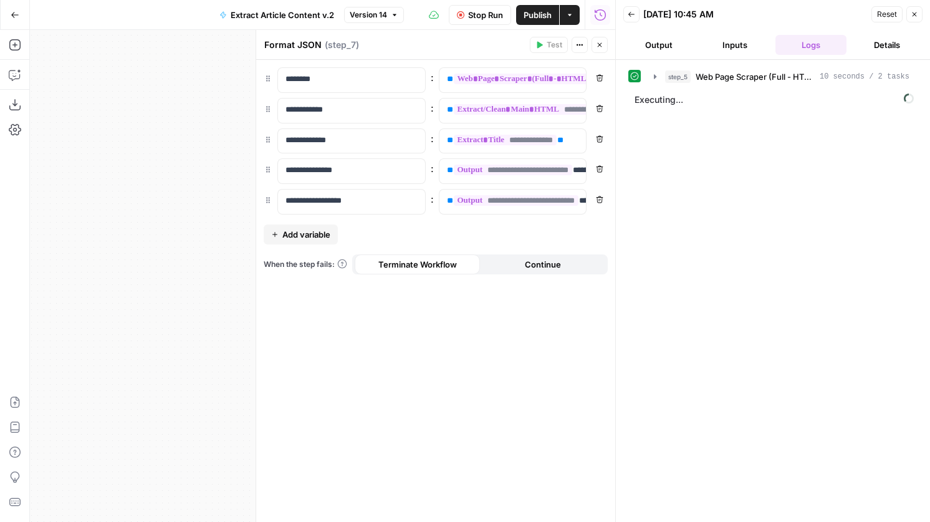
scroll to position [0, 25]
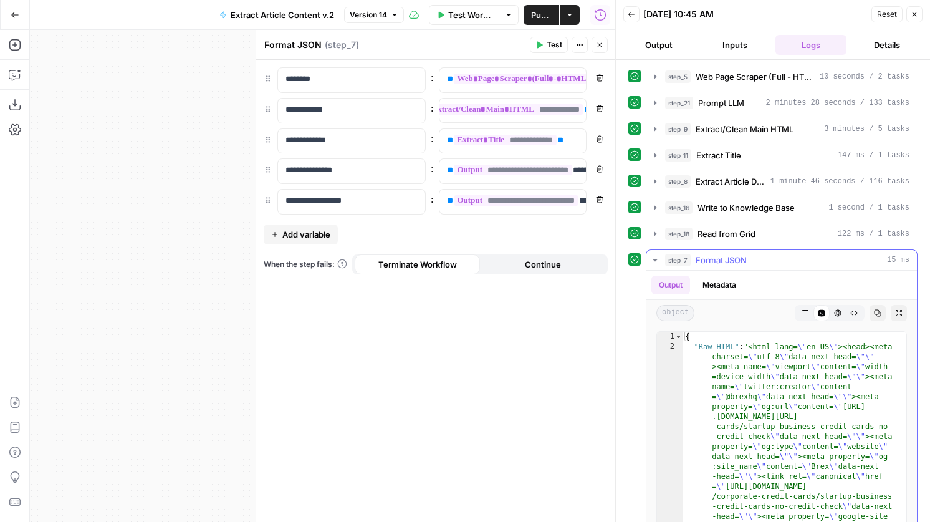
click at [804, 308] on button "Markdown" at bounding box center [805, 313] width 16 height 16
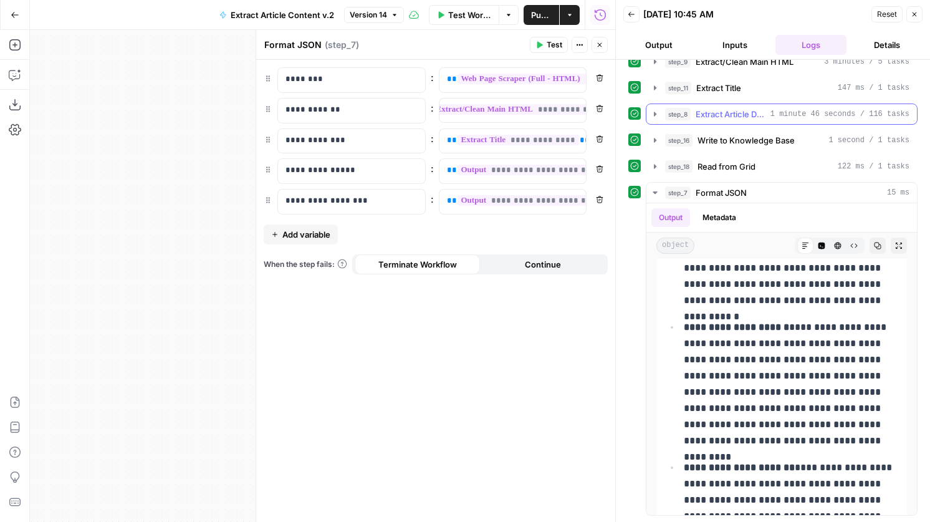
scroll to position [0, 0]
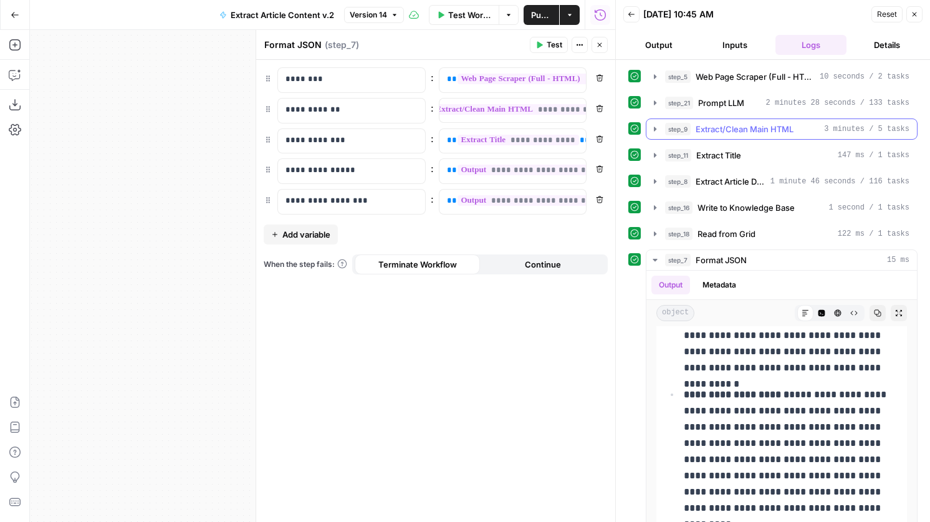
click at [745, 130] on span "Extract/Clean Main HTML" at bounding box center [745, 129] width 98 height 12
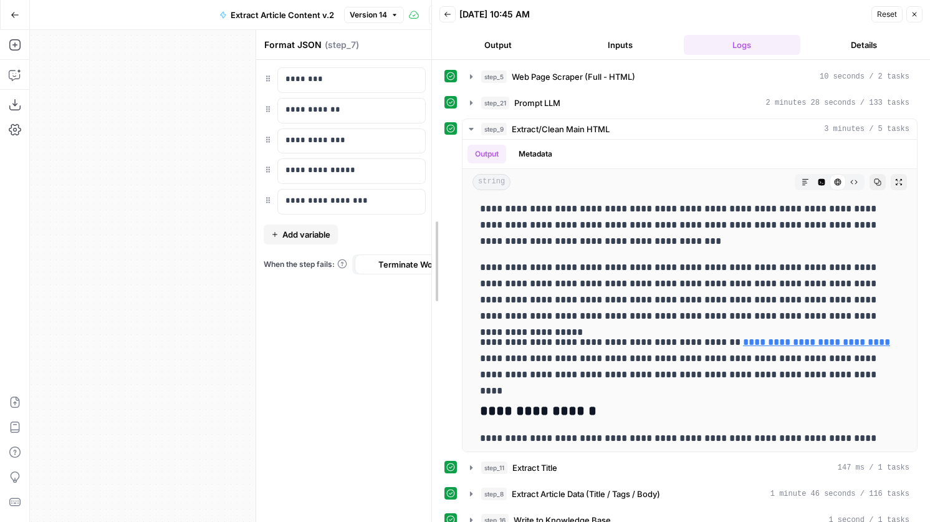
scroll to position [23367, 0]
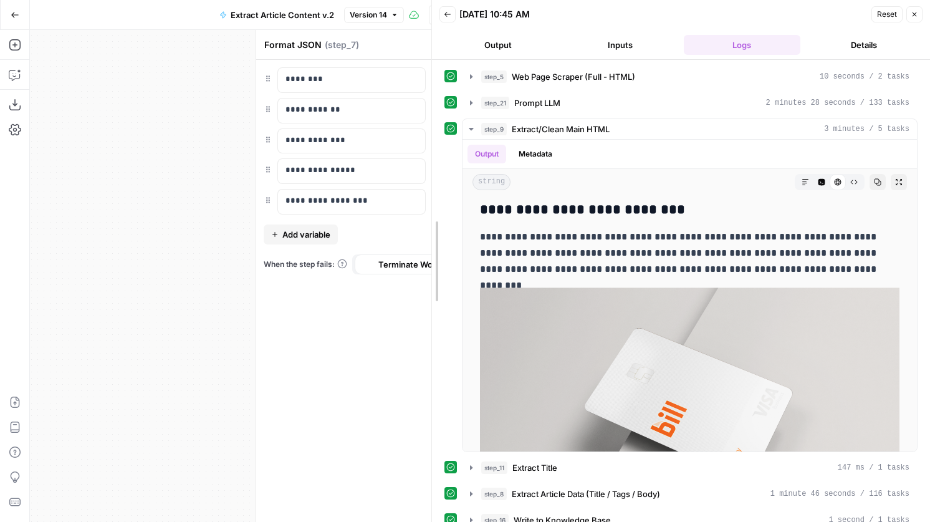
drag, startPoint x: 612, startPoint y: 262, endPoint x: 374, endPoint y: 303, distance: 241.6
click at [374, 304] on body "Brex New Home Browse Insights Opportunities Your Data Recent Grids Internal Lin…" at bounding box center [465, 261] width 930 height 522
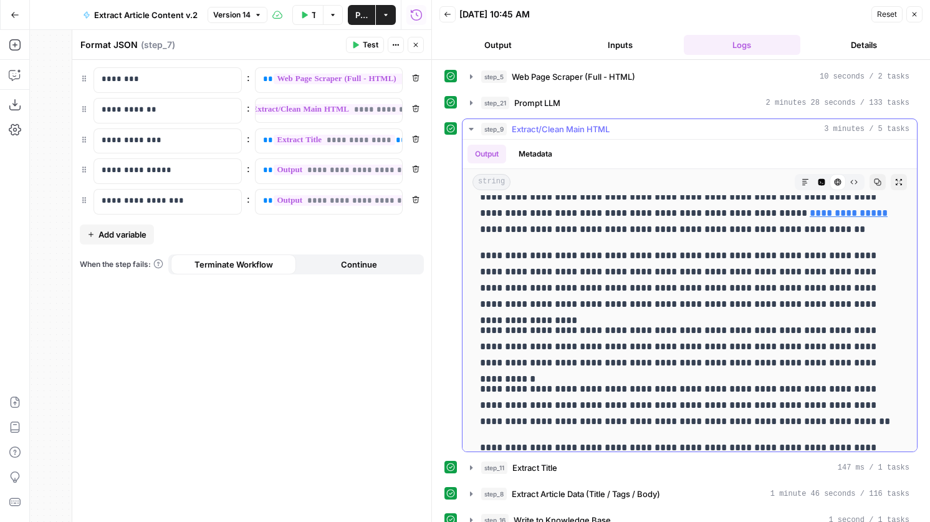
scroll to position [12057, 0]
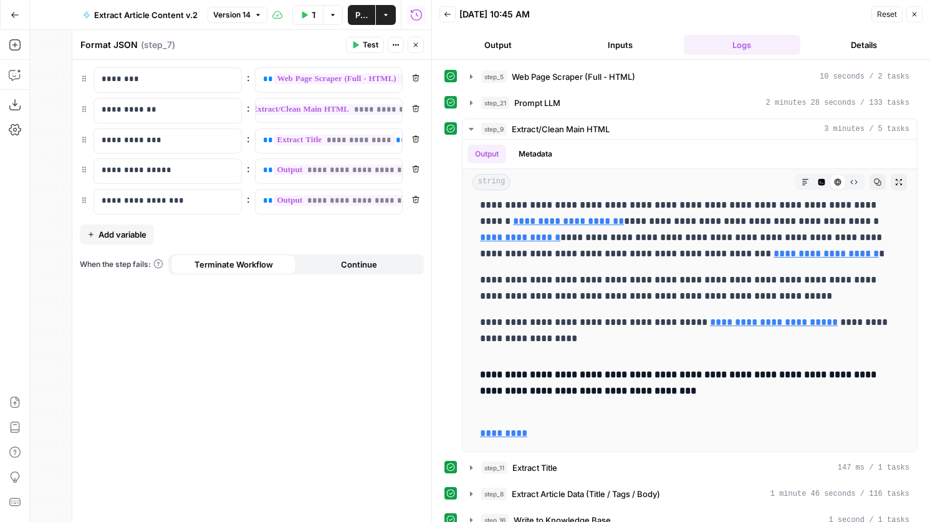
click at [592, 39] on button "Inputs" at bounding box center [620, 45] width 117 height 20
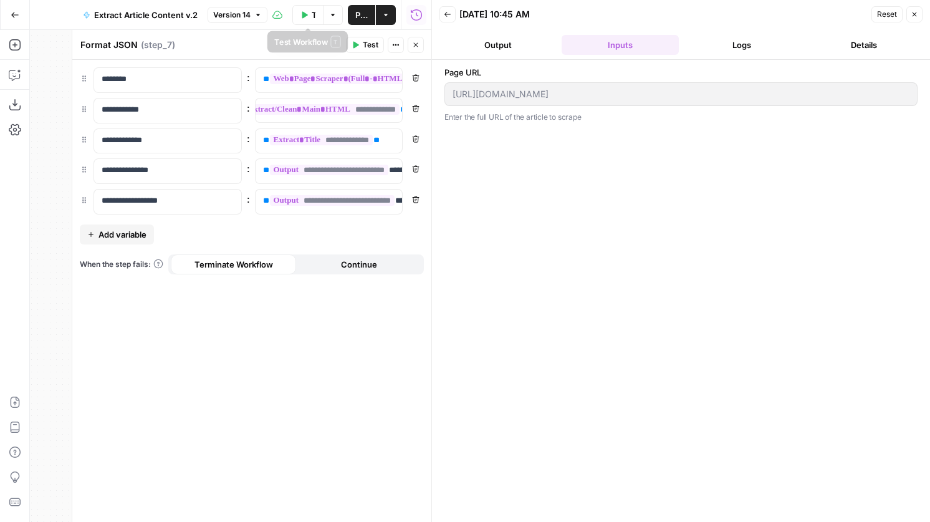
click at [307, 14] on icon "button" at bounding box center [305, 14] width 6 height 7
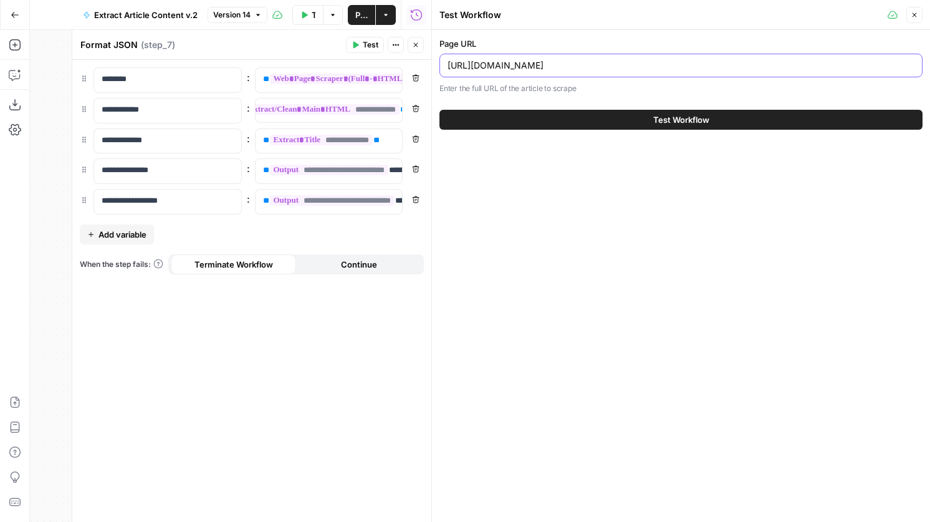
click at [562, 68] on input "https://www.brex.com/spend-trends/corporate-credit-cards/startup-business-credi…" at bounding box center [680, 65] width 467 height 12
paste input "best-business-credit-cards"
type input "https://www.brex.com/spend-trends/corporate-credit-cards/best-business-credit-c…"
click at [648, 118] on button "Test Workflow" at bounding box center [680, 120] width 483 height 20
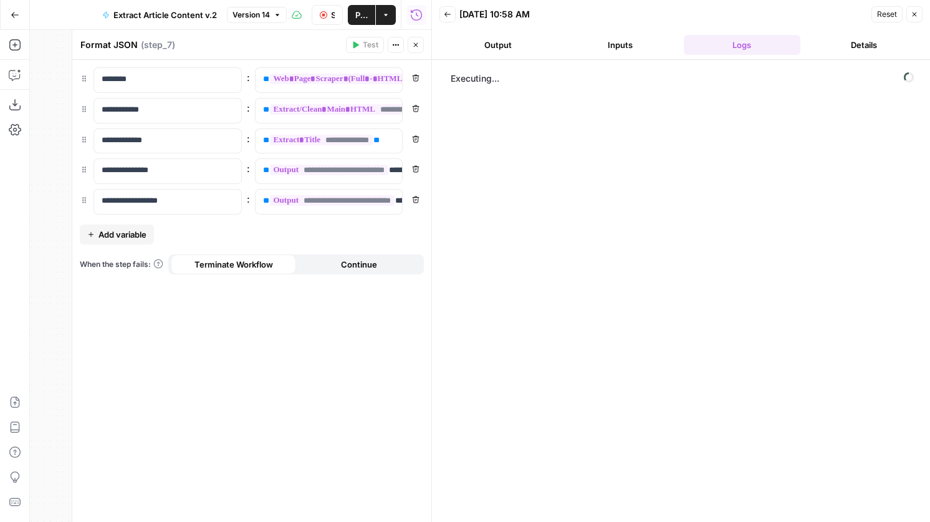
scroll to position [0, 25]
